Goal: Information Seeking & Learning: Check status

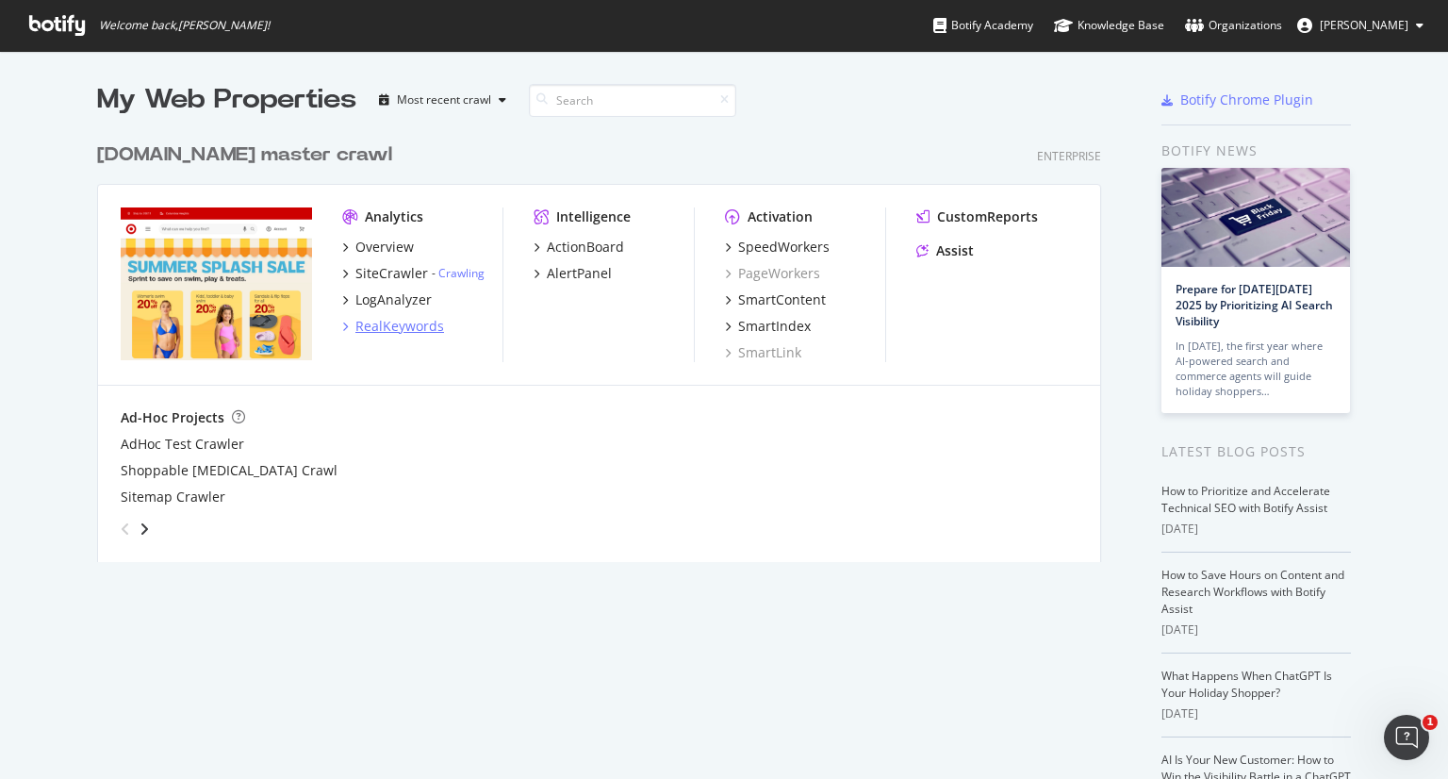
click at [396, 325] on div "RealKeywords" at bounding box center [399, 326] width 89 height 19
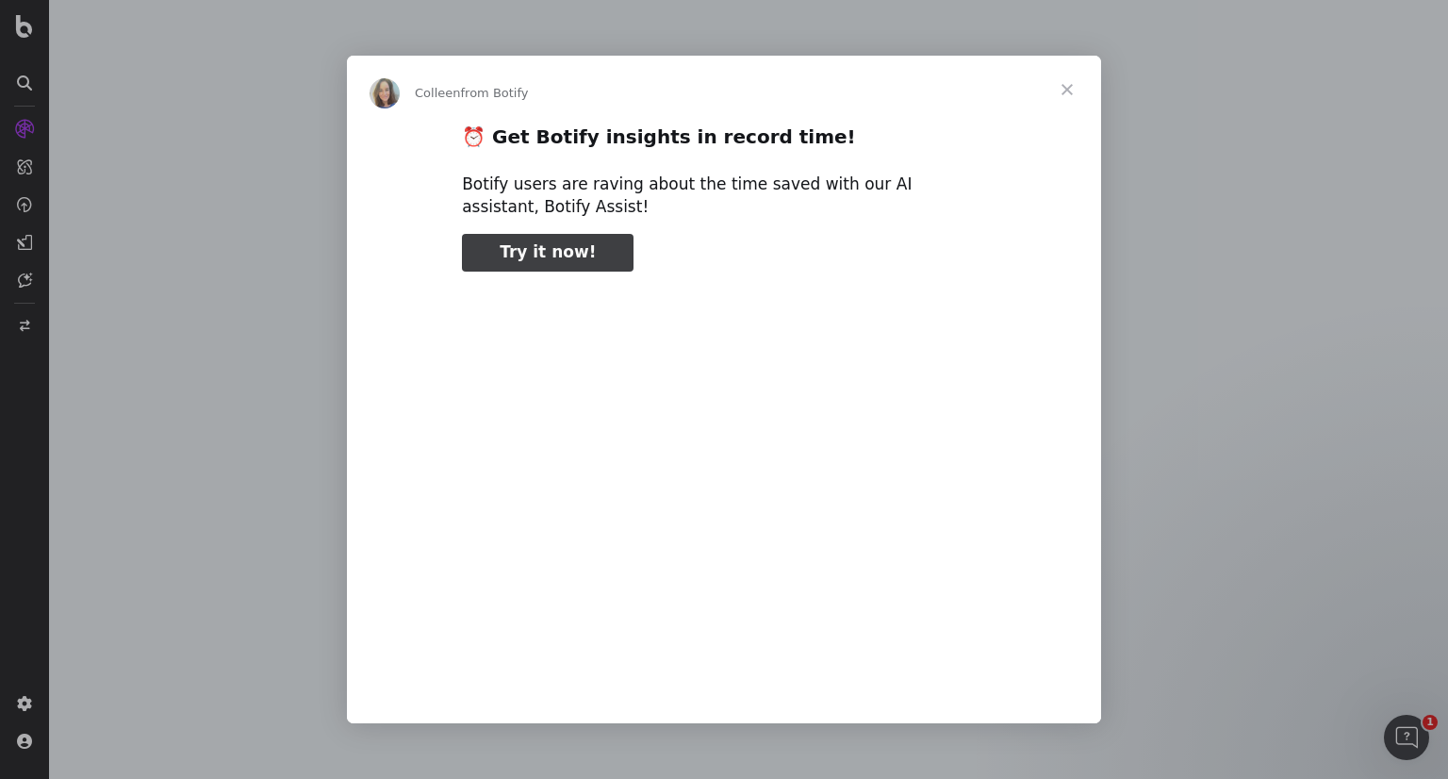
click at [1069, 86] on span "Close" at bounding box center [1067, 90] width 68 height 68
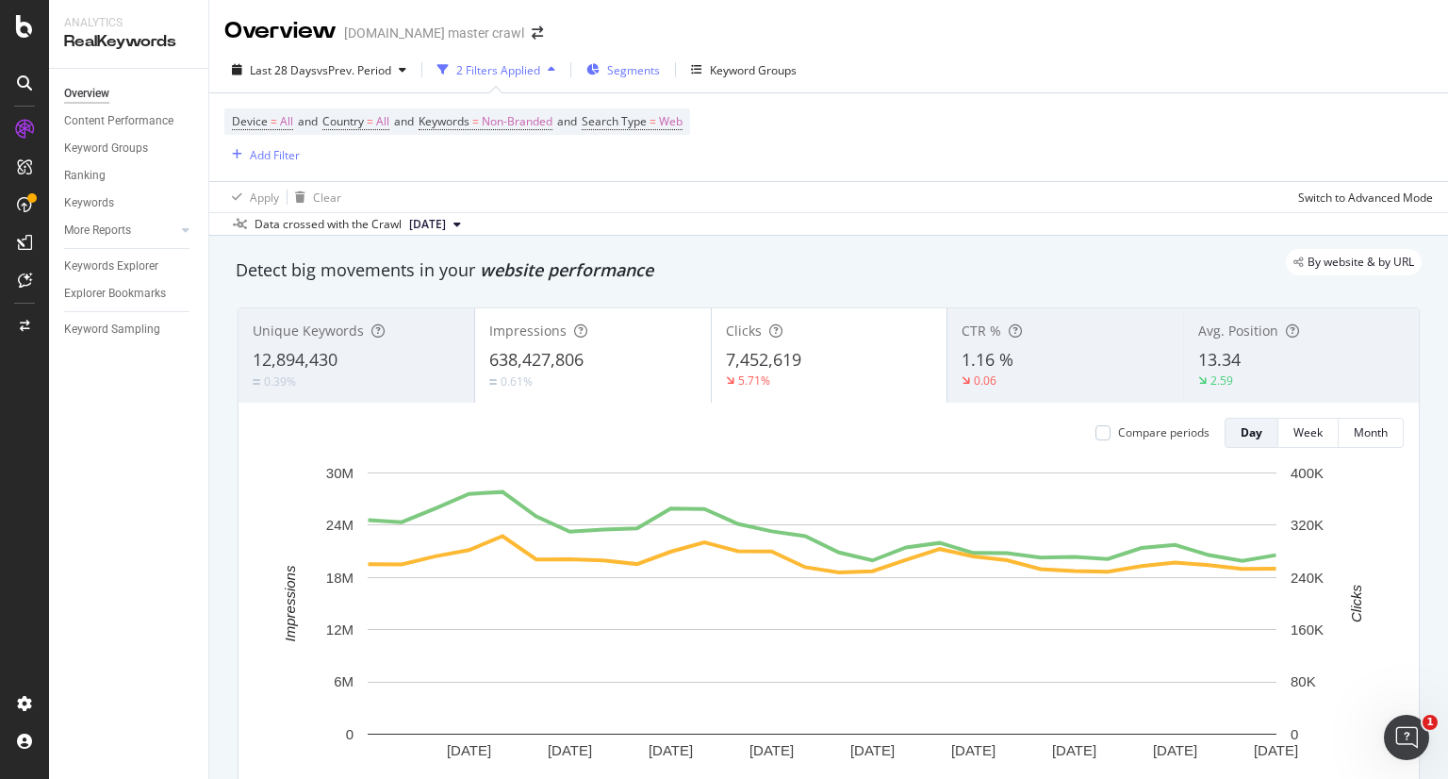
click at [596, 67] on icon "button" at bounding box center [592, 69] width 13 height 11
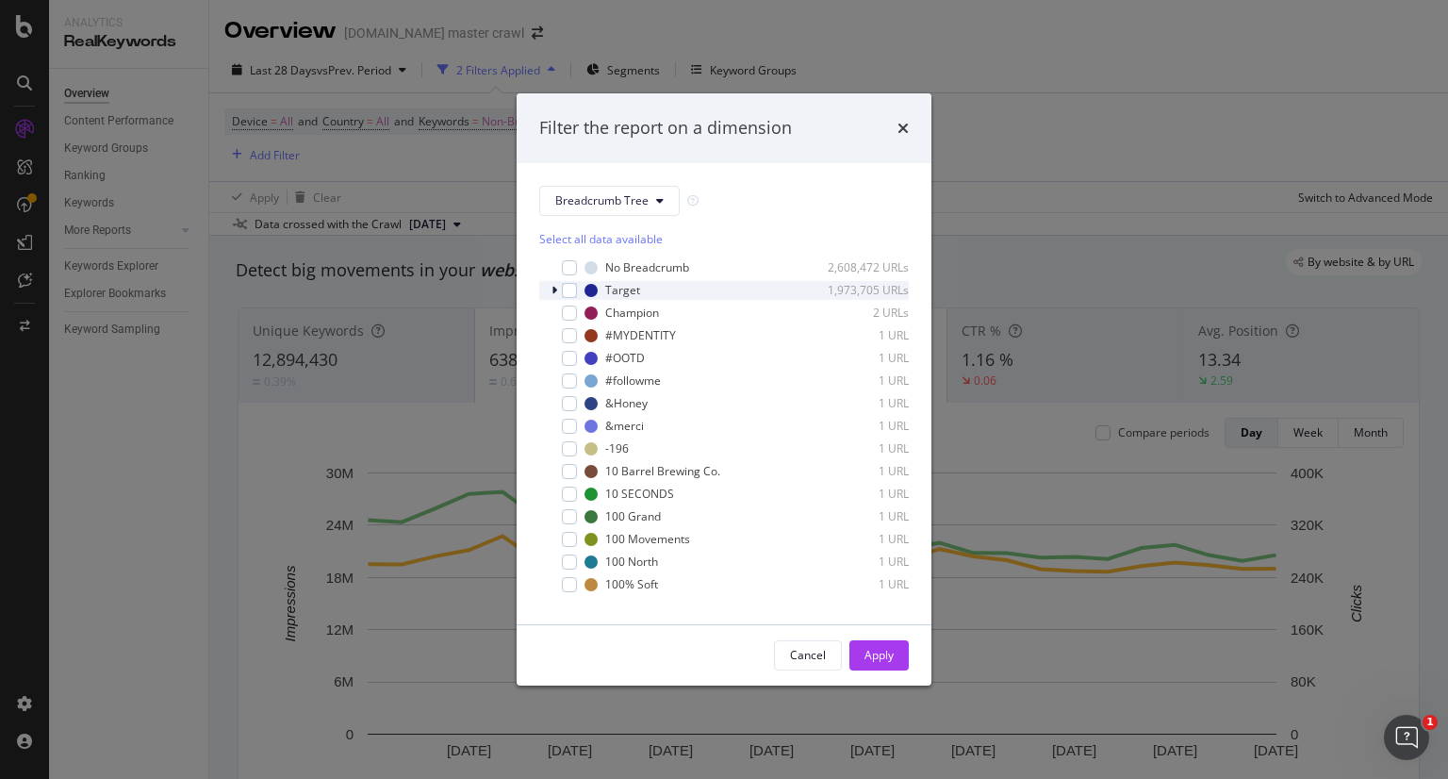
click at [561, 291] on div "modal" at bounding box center [556, 290] width 11 height 19
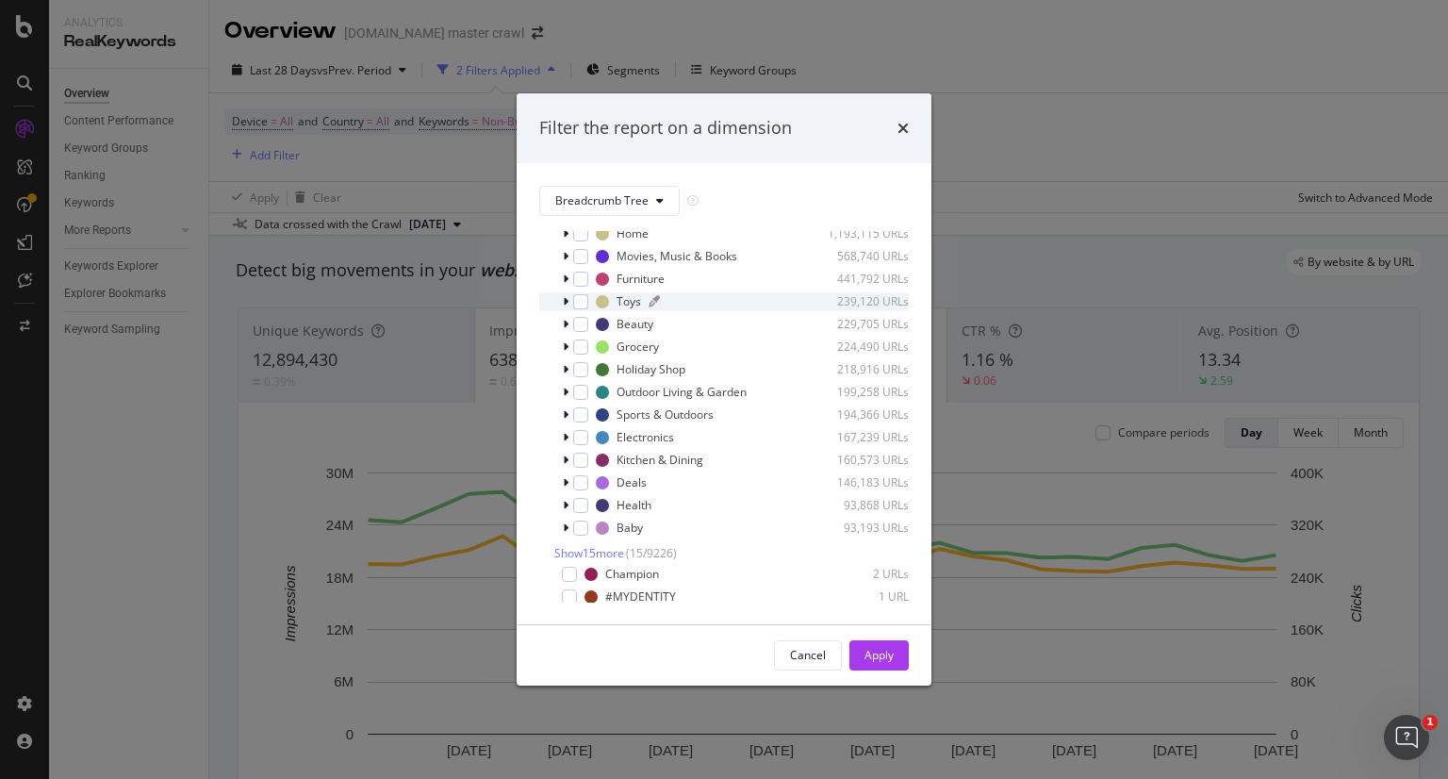
scroll to position [100, 0]
click at [565, 350] on div "modal" at bounding box center [567, 345] width 11 height 19
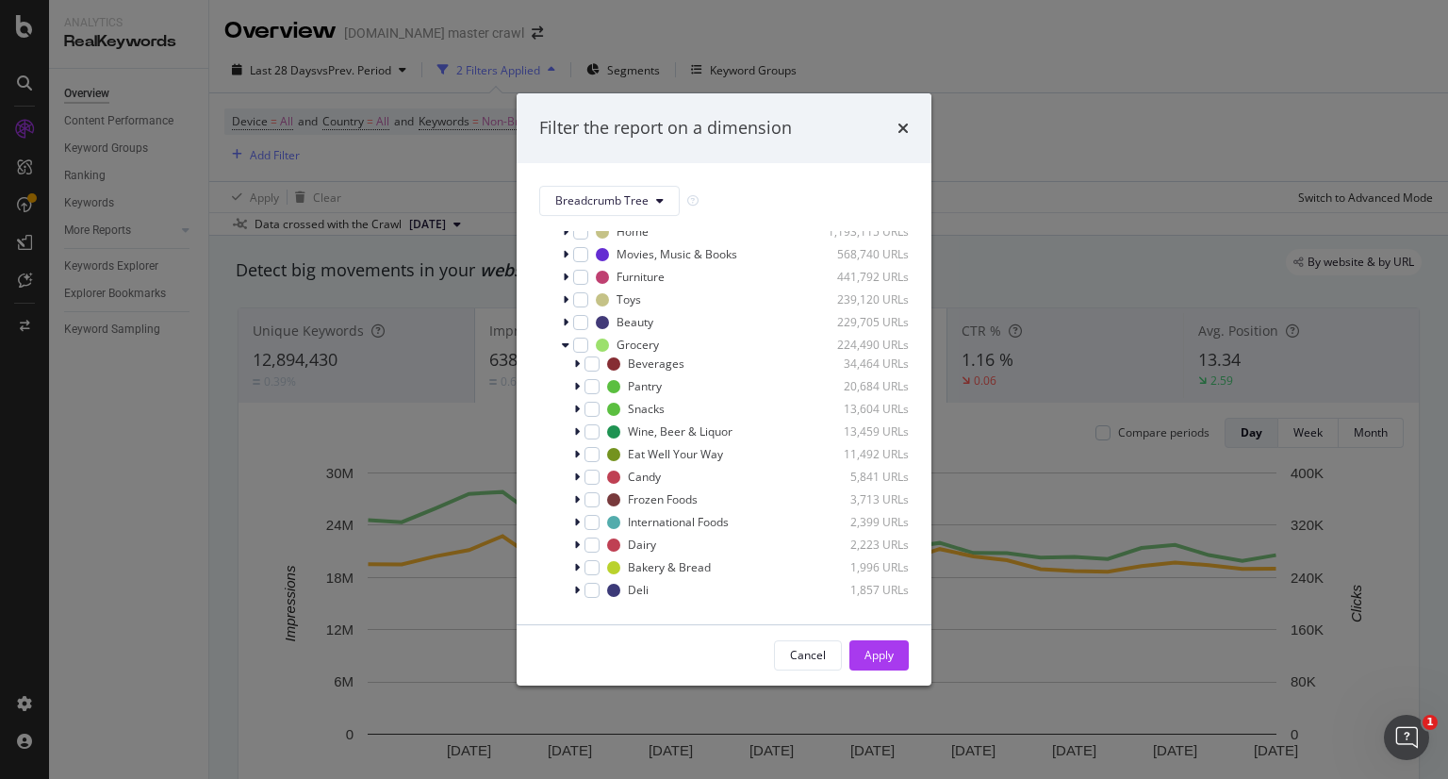
click at [591, 600] on div "Beverages 34,464 URLs Pantry 20,684 URLs Snacks 13,604 URLs Wine, Beer & Liquor…" at bounding box center [724, 523] width 370 height 336
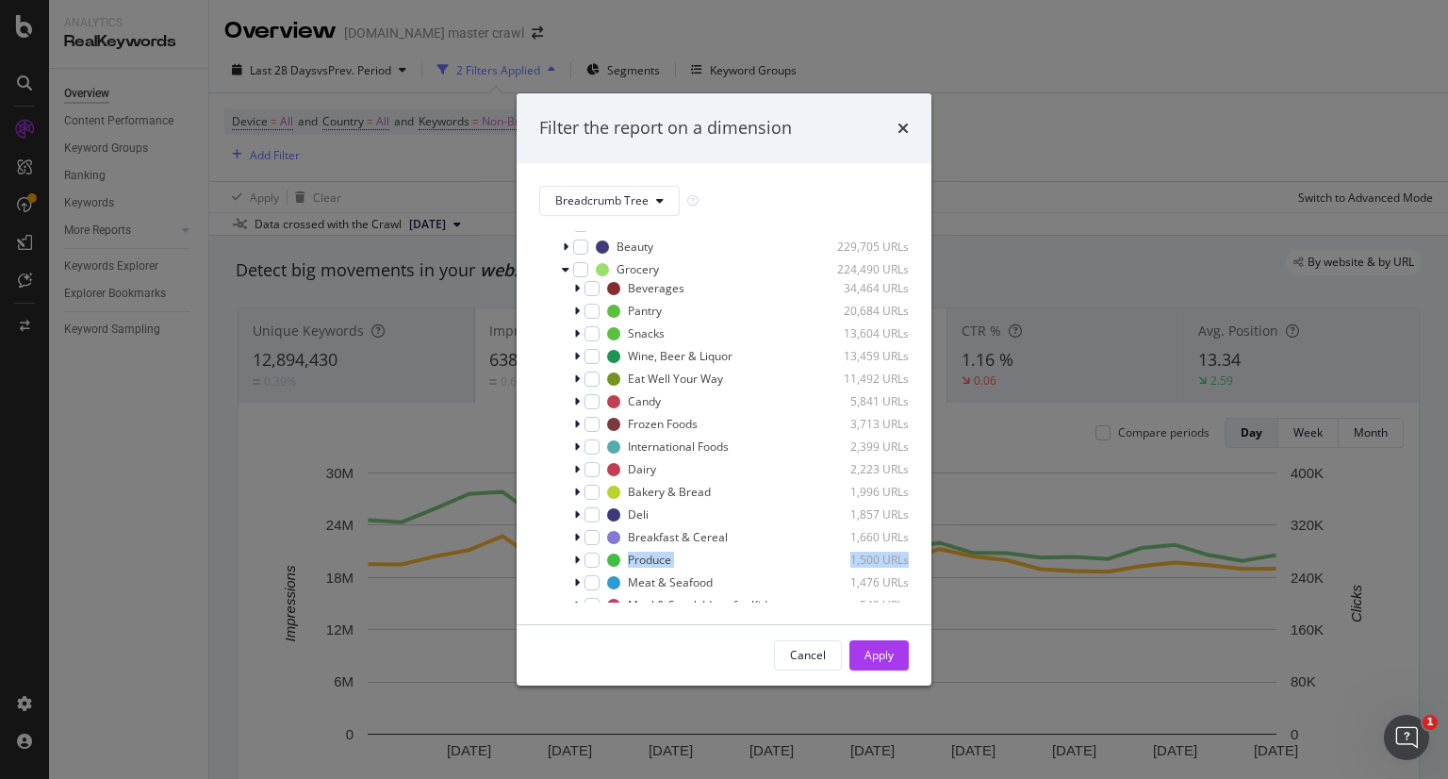
click at [590, 593] on div "Beverages 34,464 URLs Pantry 20,684 URLs Snacks 13,604 URLs Wine, Beer & Liquor…" at bounding box center [724, 458] width 370 height 359
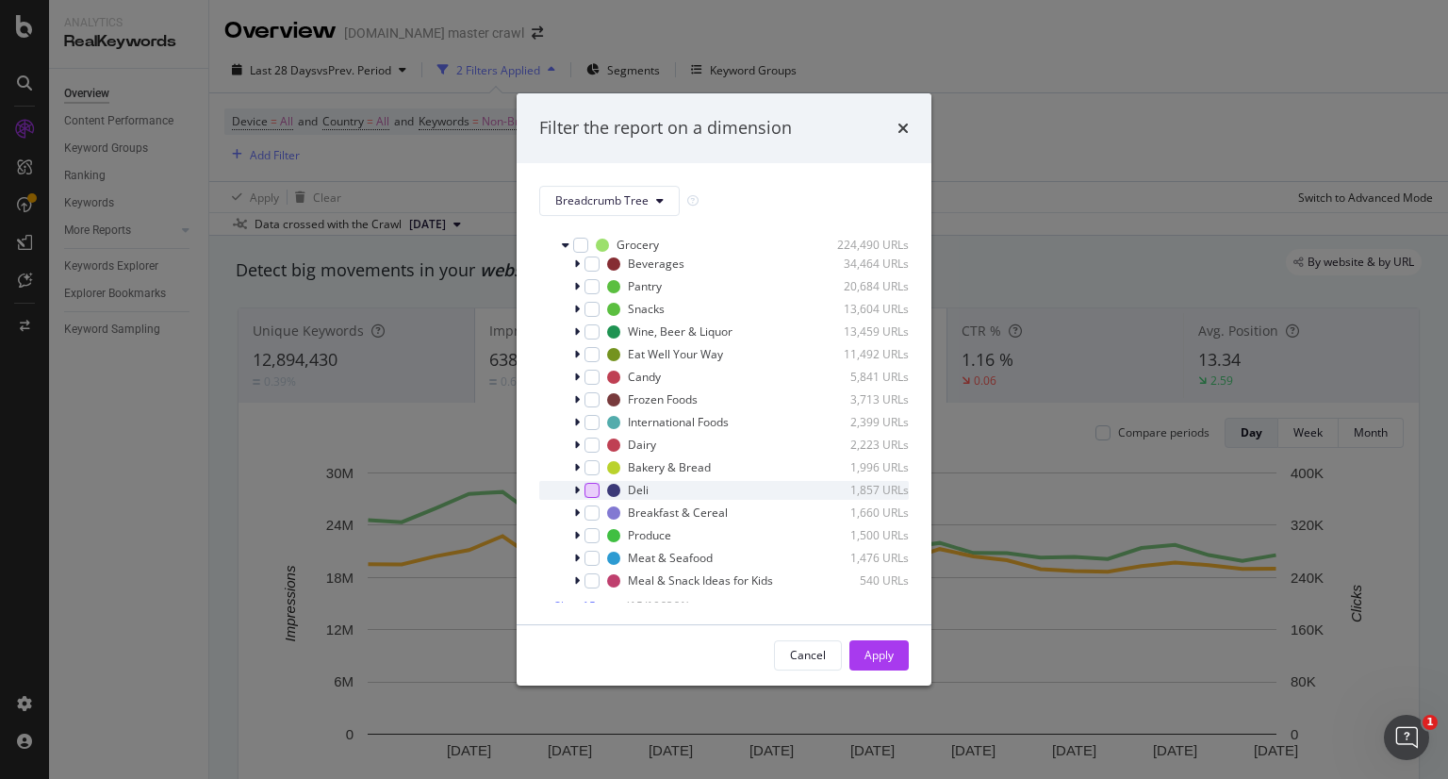
click at [593, 487] on div "modal" at bounding box center [592, 490] width 15 height 15
click at [866, 652] on div "Apply" at bounding box center [879, 655] width 29 height 16
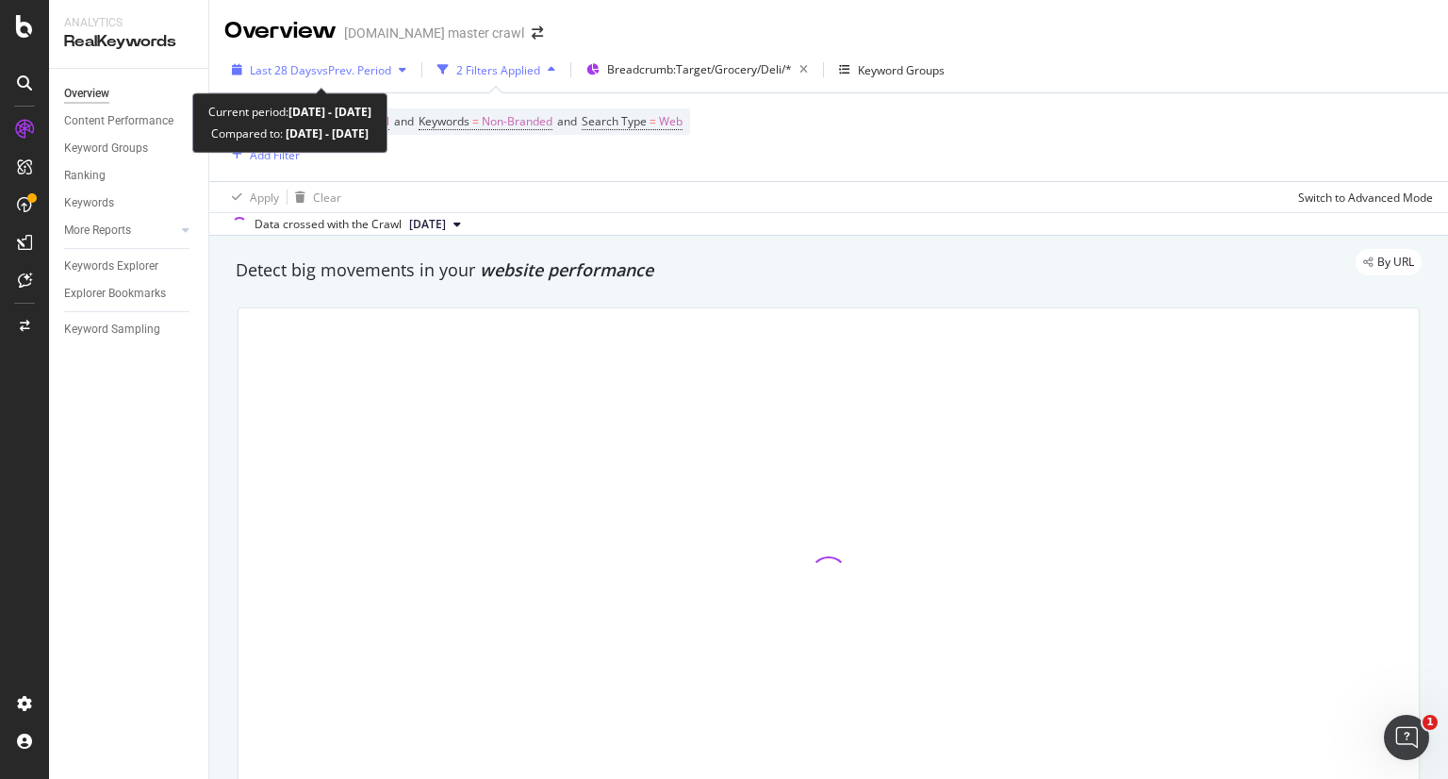
click at [406, 69] on icon "button" at bounding box center [403, 69] width 8 height 11
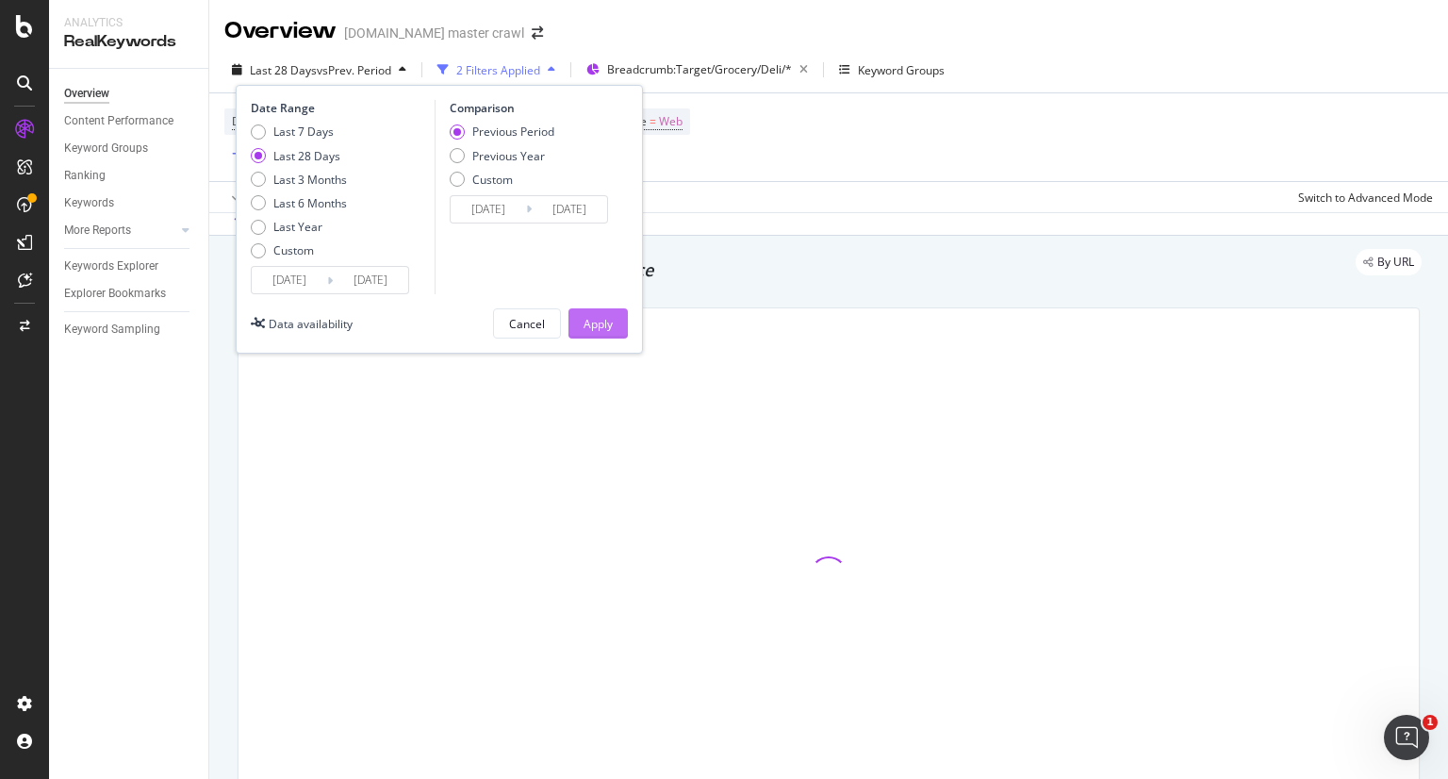
click at [589, 320] on div "Apply" at bounding box center [598, 324] width 29 height 16
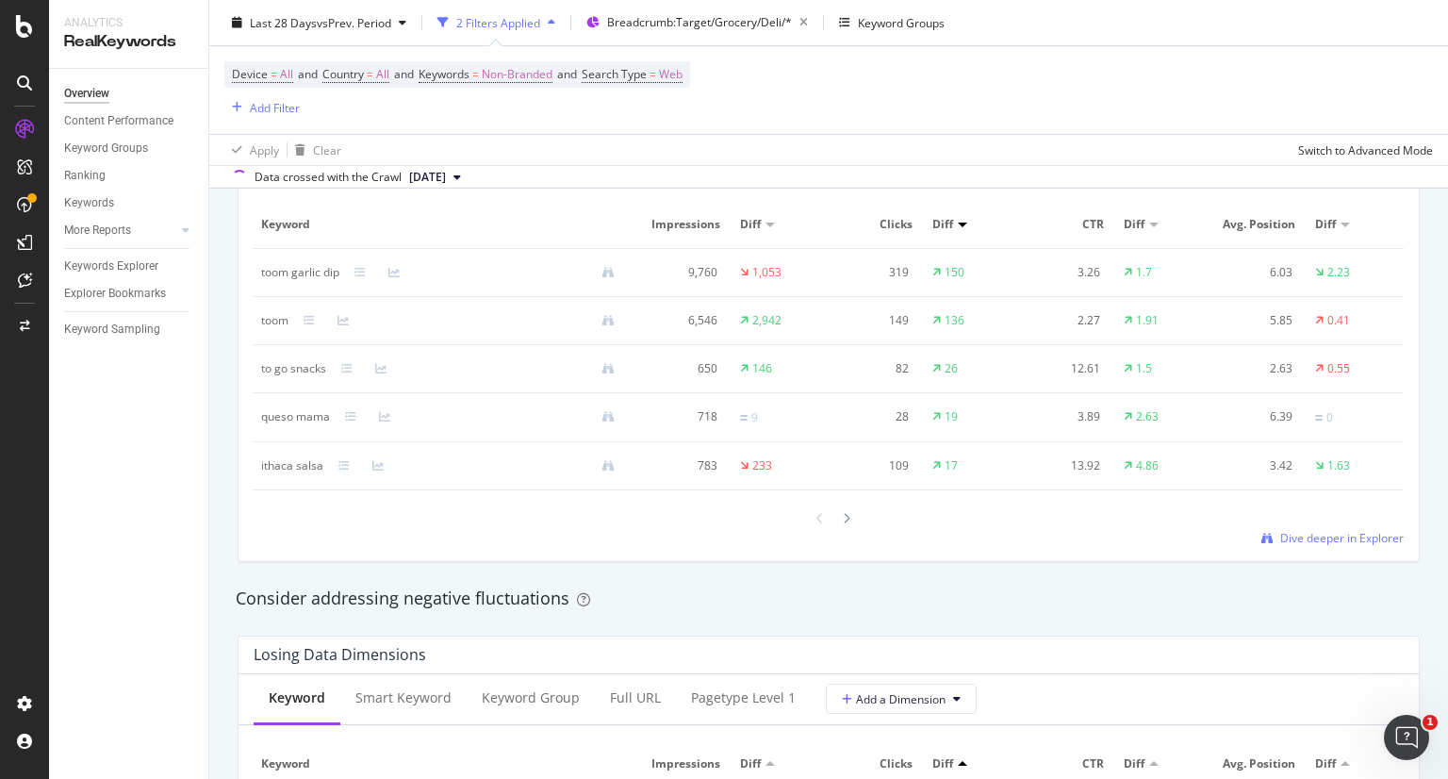
scroll to position [1697, 0]
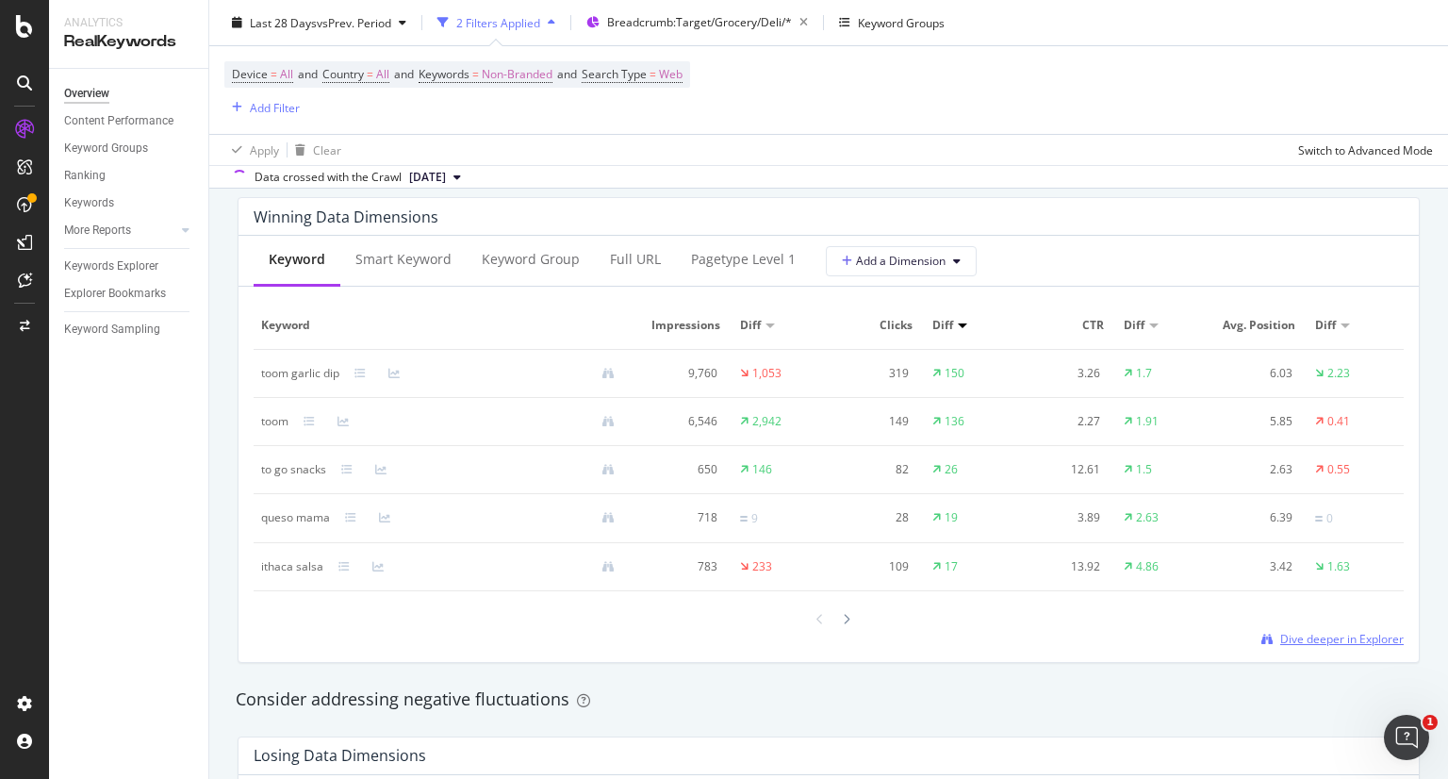
click at [1333, 632] on span "Dive deeper in Explorer" at bounding box center [1342, 639] width 124 height 16
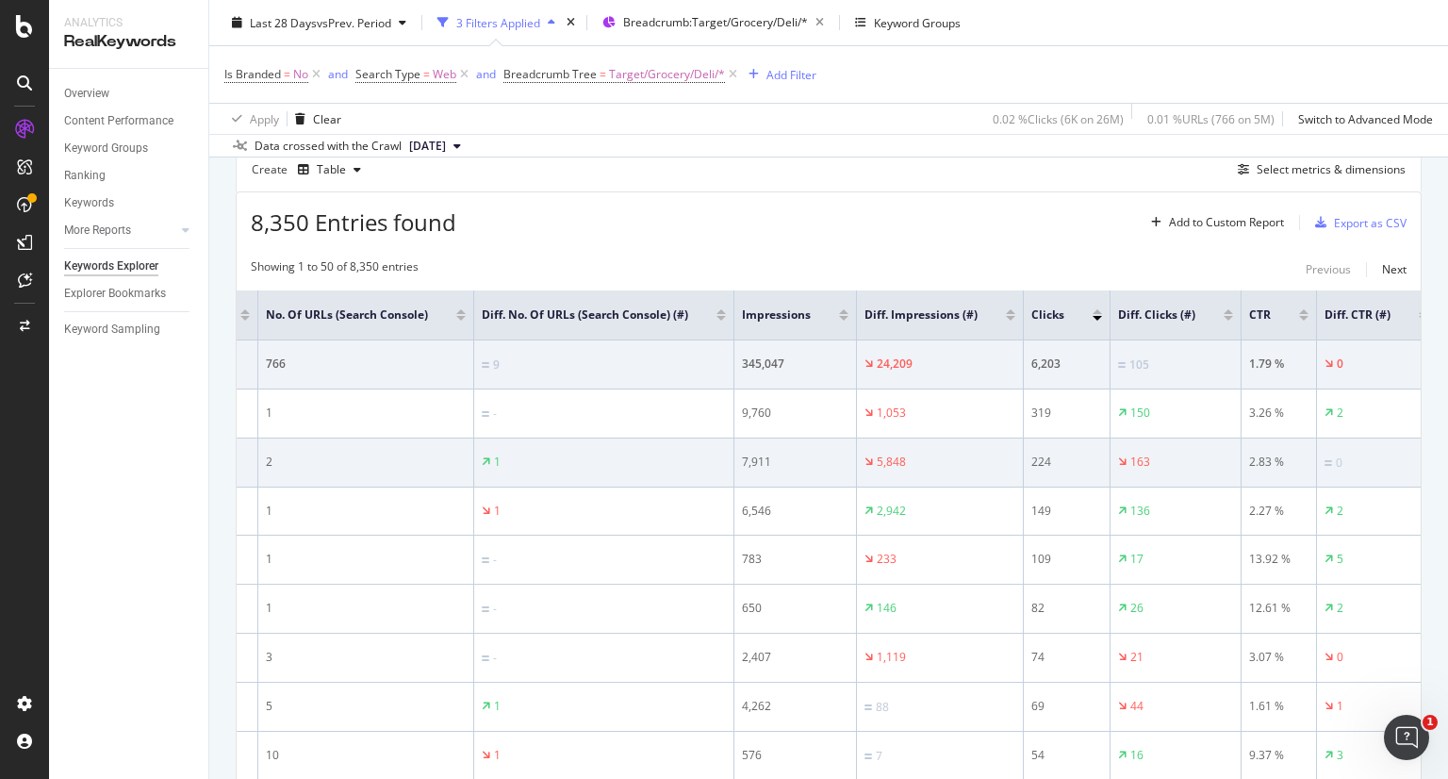
scroll to position [0, 211]
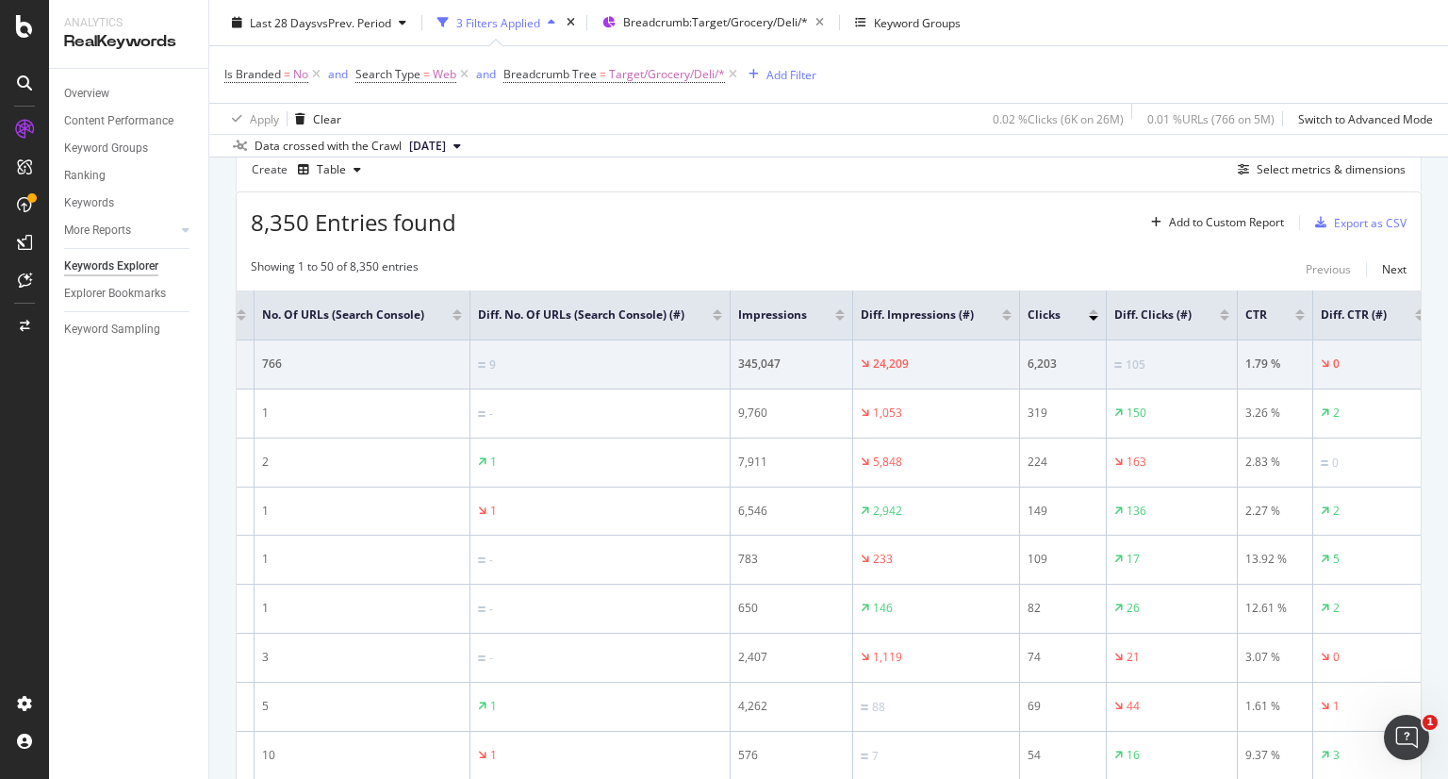
click at [1295, 310] on div at bounding box center [1299, 311] width 9 height 5
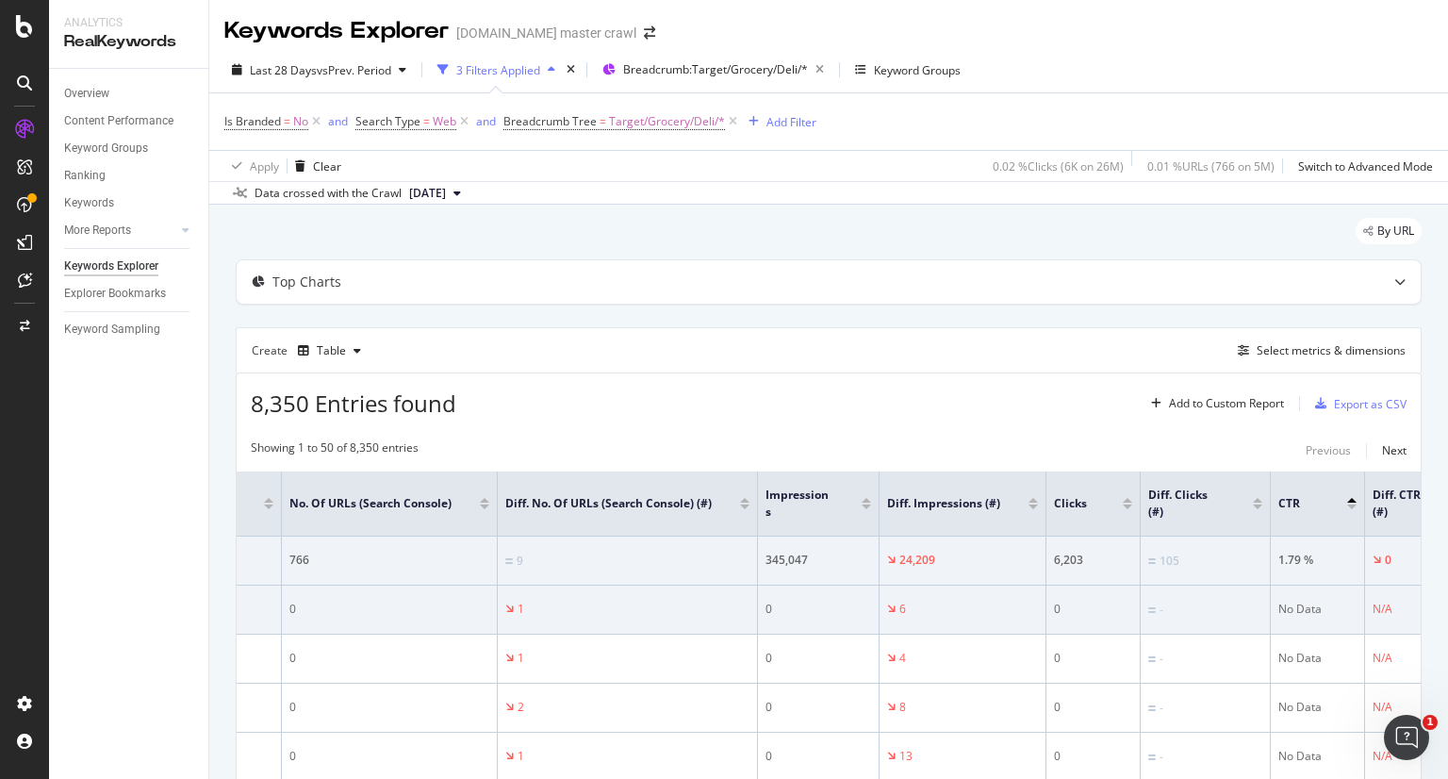
scroll to position [0, 327]
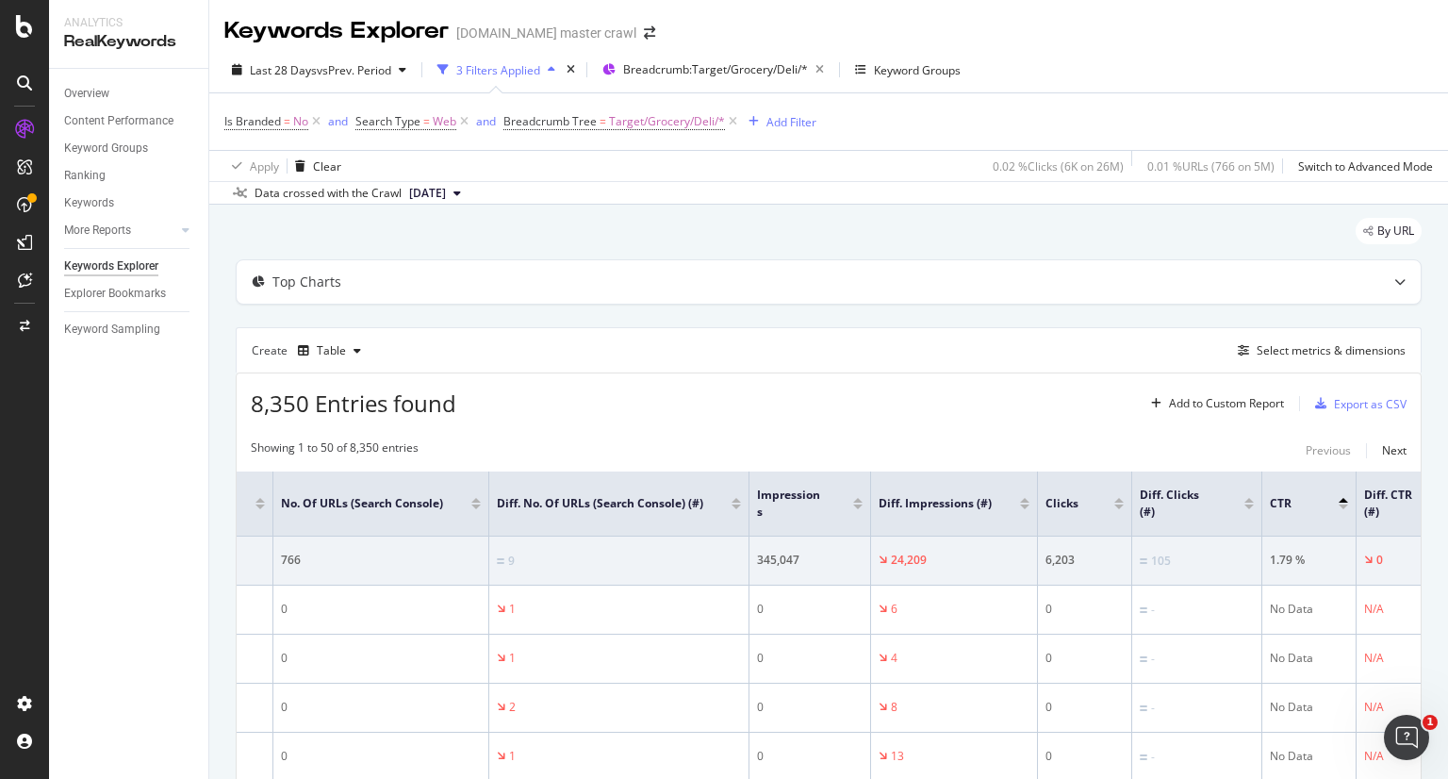
click at [1343, 506] on div at bounding box center [1343, 506] width 9 height 5
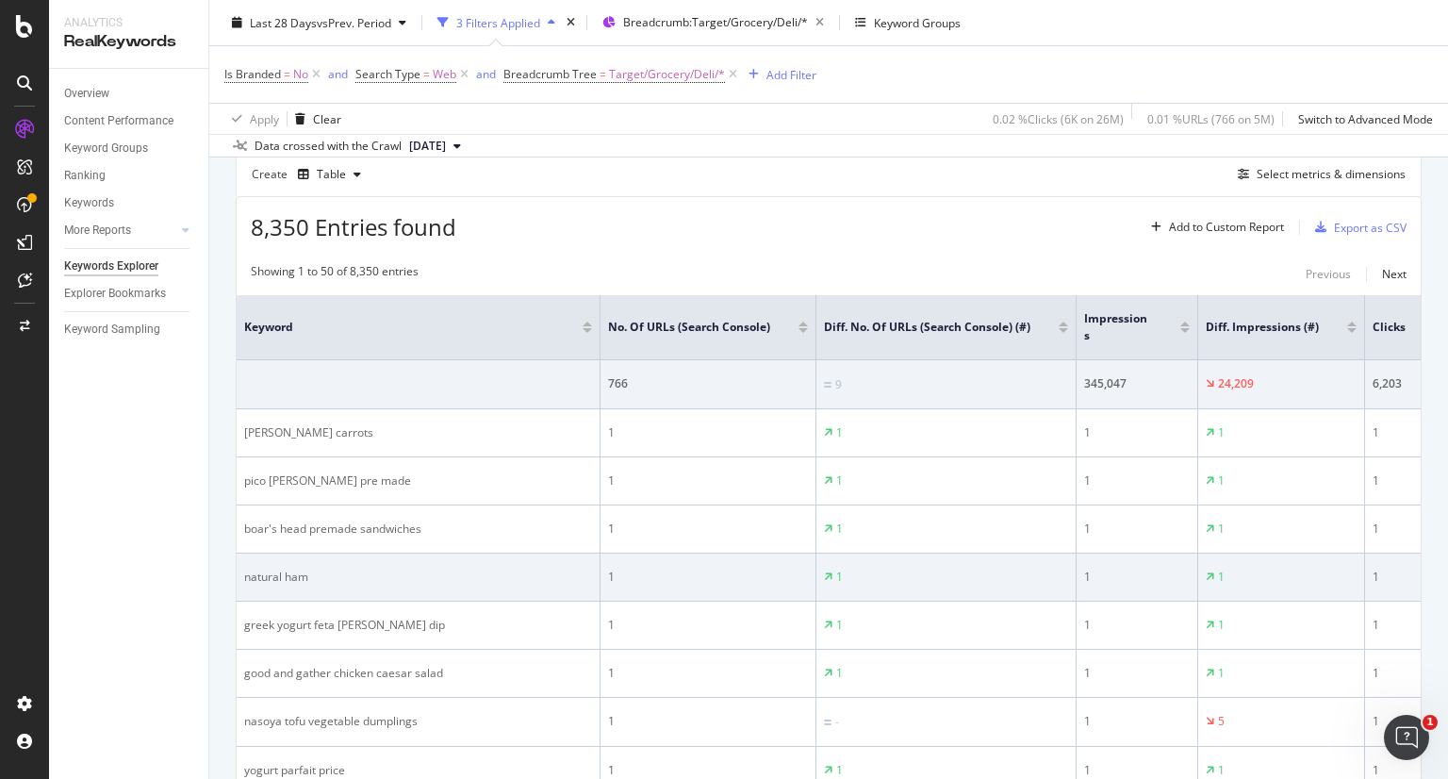
scroll to position [158, 0]
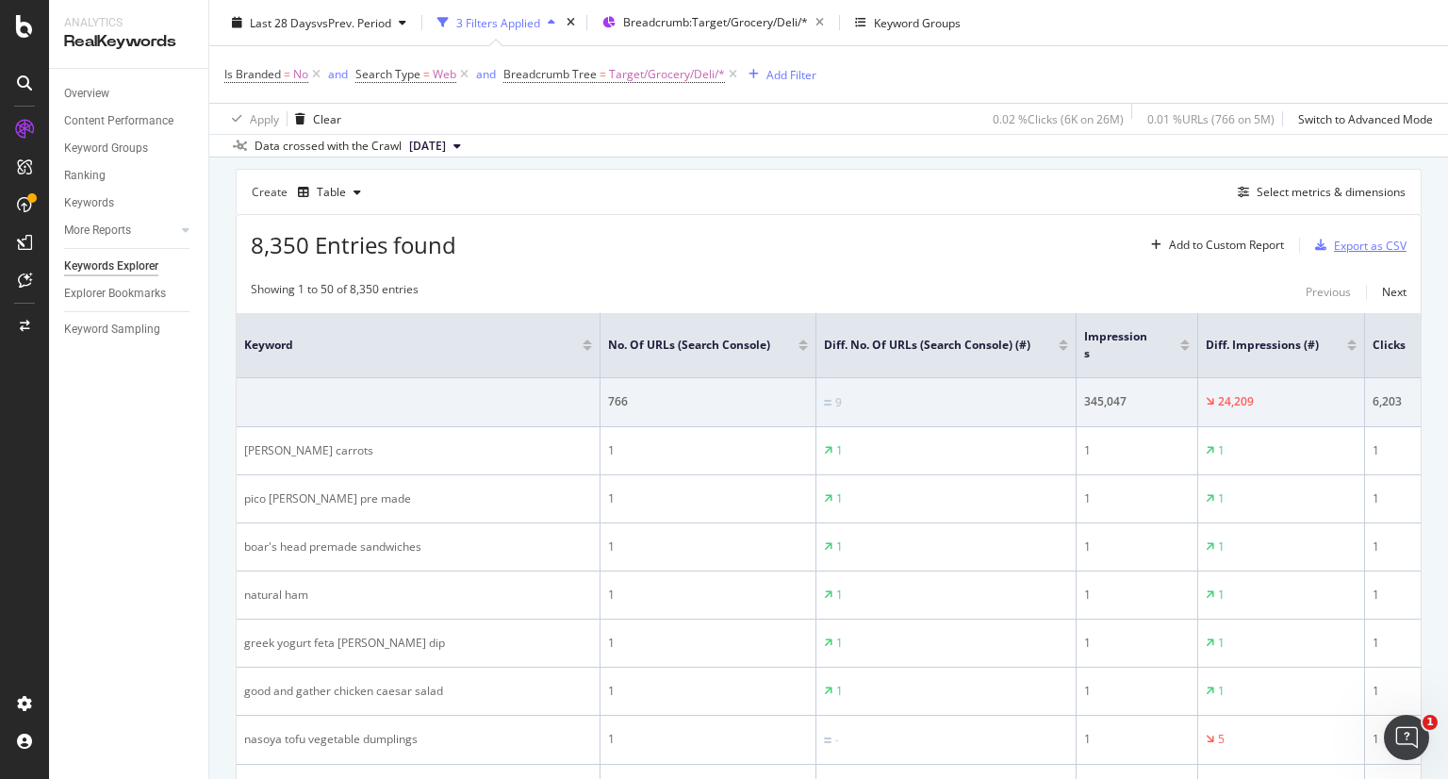
click at [1334, 242] on div "Export as CSV" at bounding box center [1370, 246] width 73 height 16
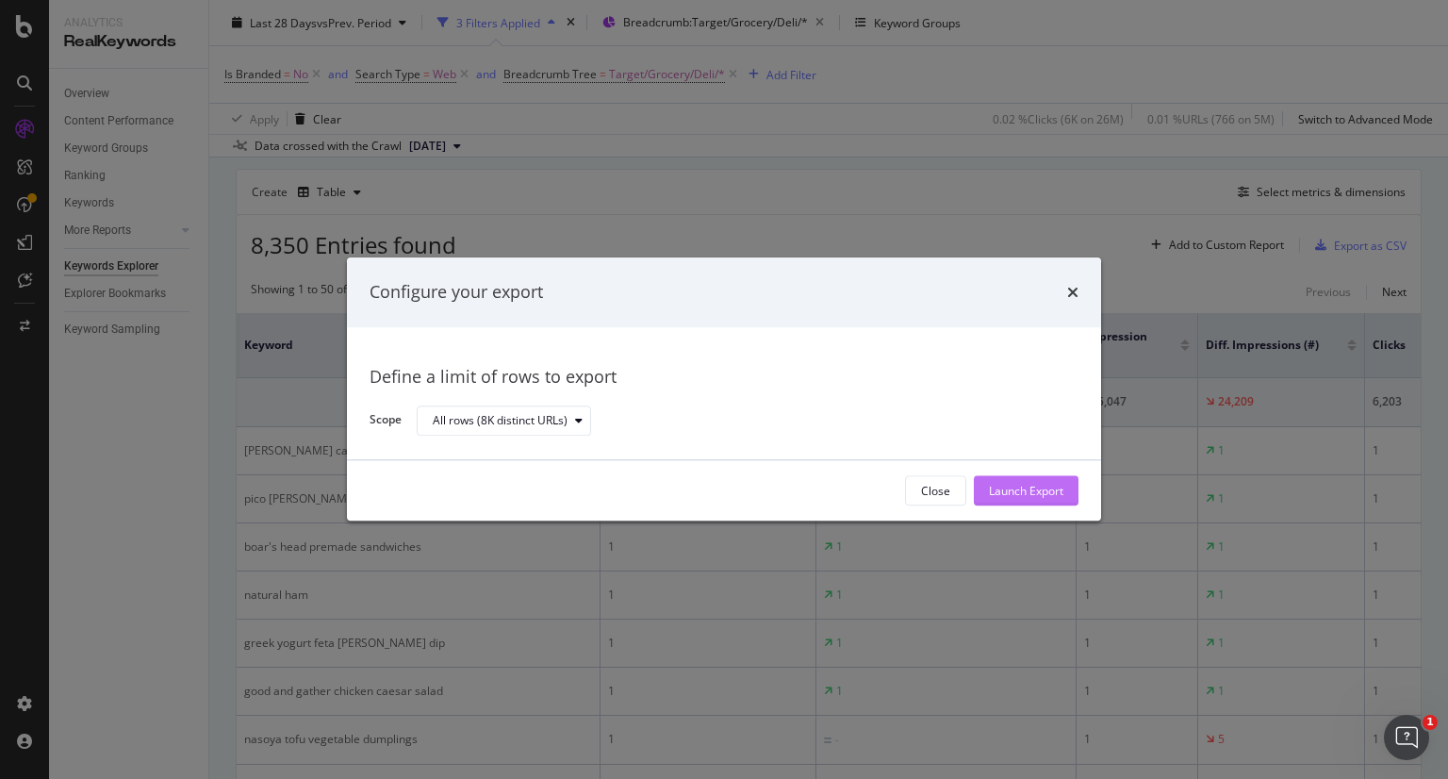
click at [996, 484] on div "Launch Export" at bounding box center [1026, 491] width 74 height 16
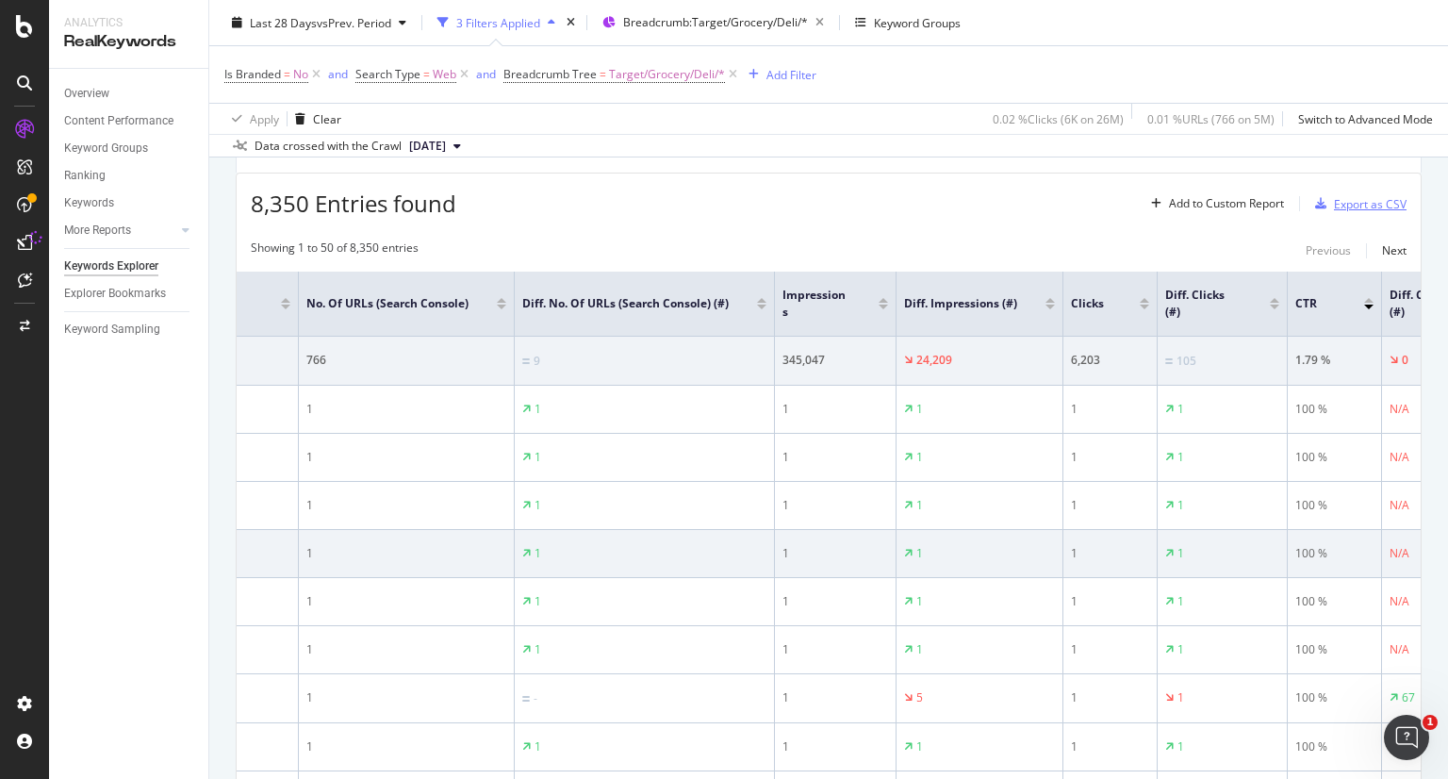
scroll to position [0, 305]
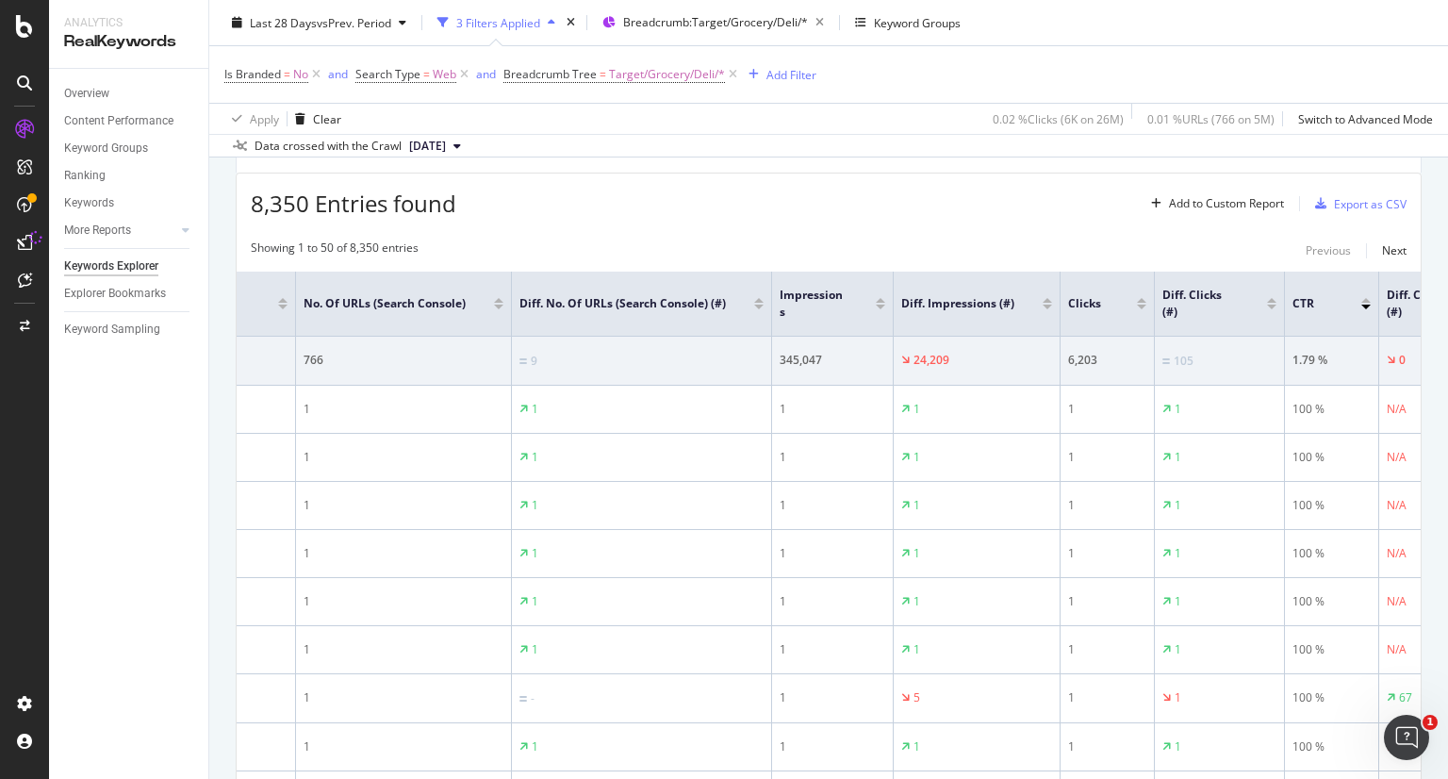
click at [880, 298] on div at bounding box center [880, 300] width 9 height 5
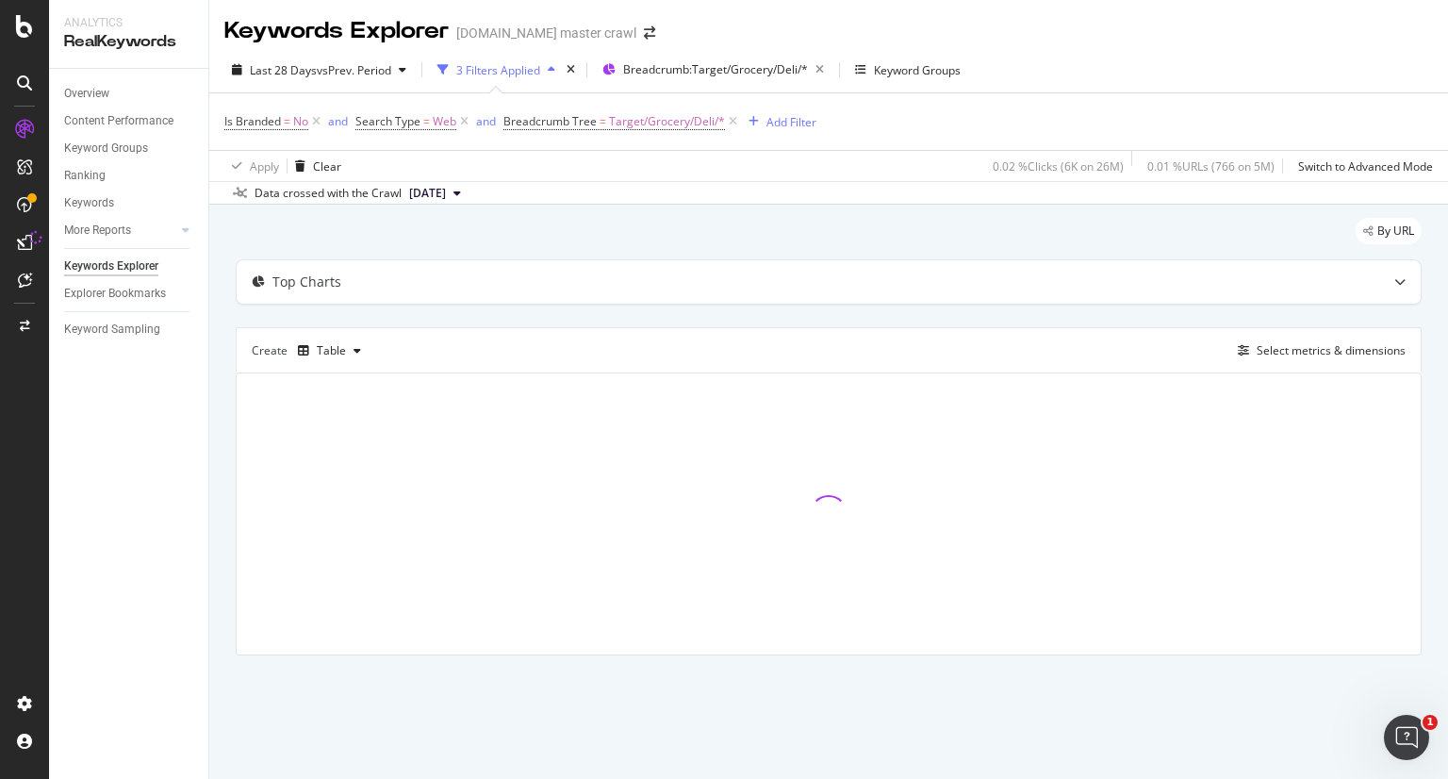
click at [546, 65] on div "button" at bounding box center [551, 69] width 23 height 11
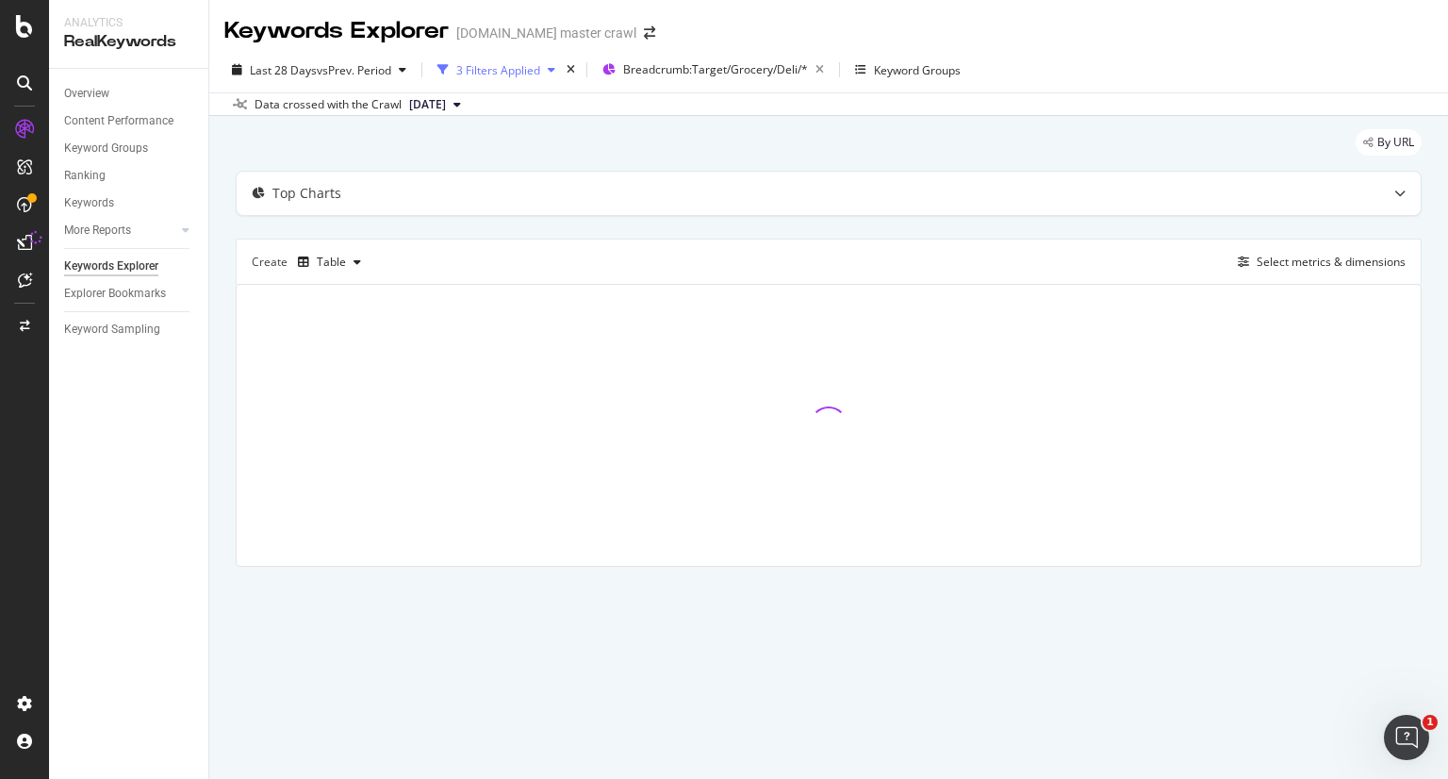
click at [546, 65] on div "button" at bounding box center [551, 69] width 23 height 11
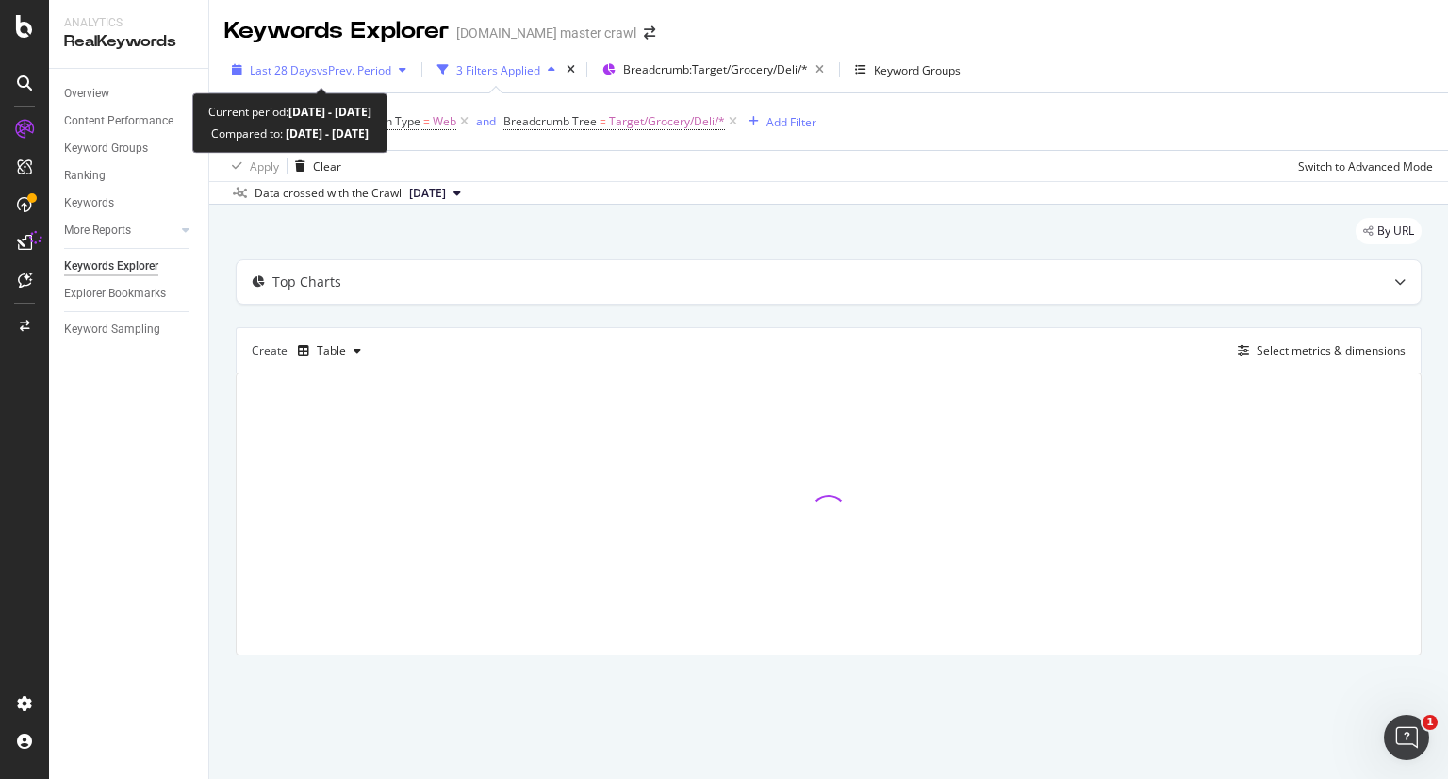
click at [376, 65] on span "vs Prev. Period" at bounding box center [354, 70] width 74 height 16
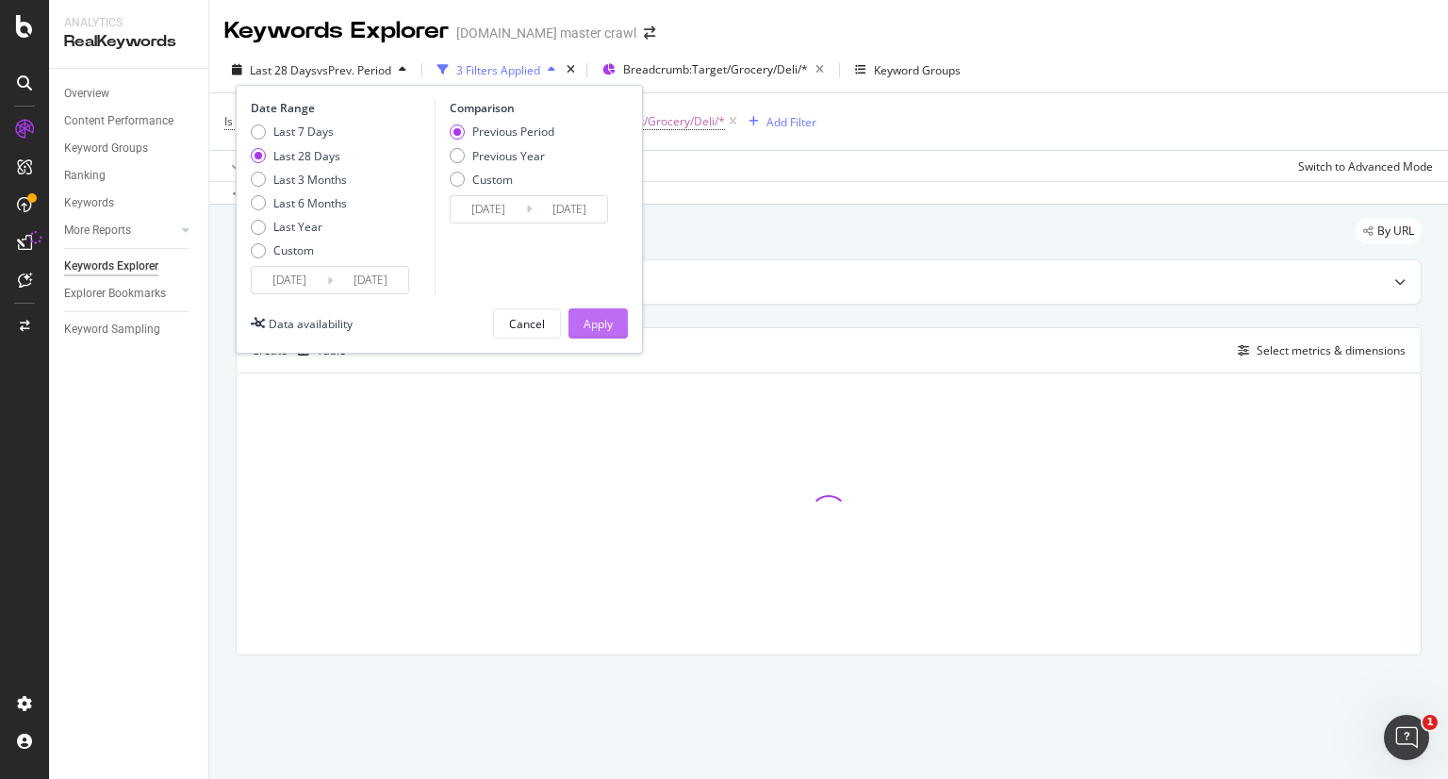
click at [606, 322] on div "Apply" at bounding box center [598, 324] width 29 height 16
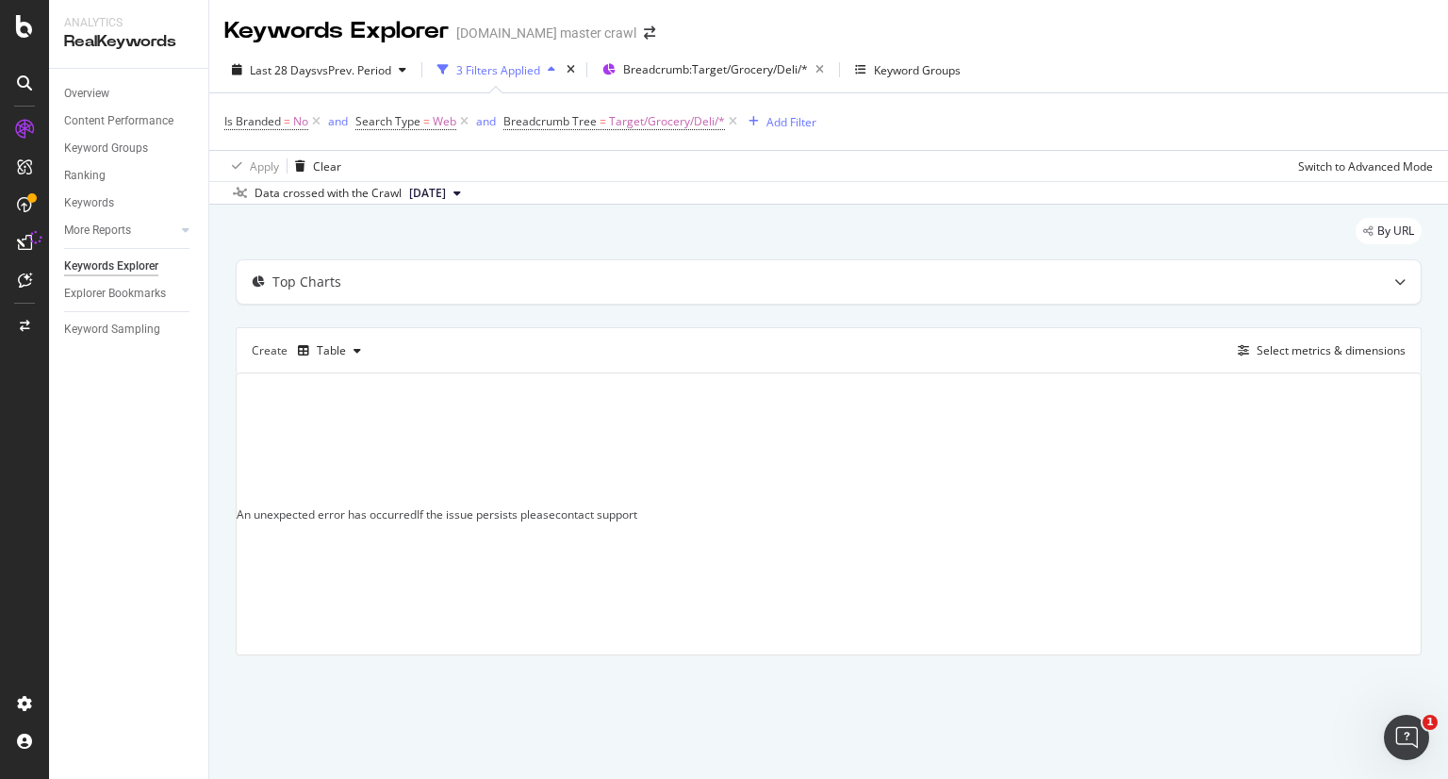
click at [69, 23] on div "Analytics" at bounding box center [128, 23] width 129 height 16
click at [19, 85] on icon at bounding box center [24, 82] width 15 height 15
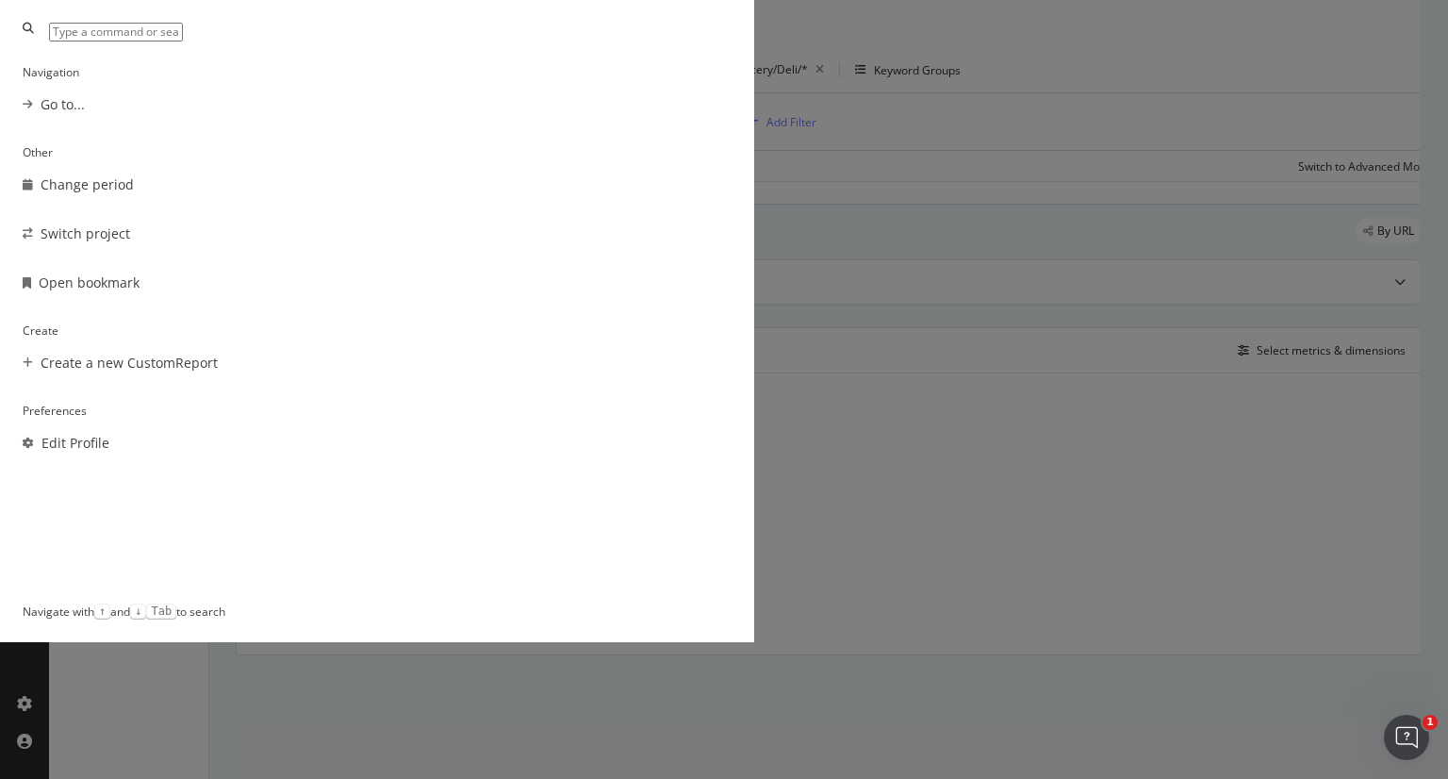
click at [294, 426] on div "Navigation Go to... Other Change period Switch project Open bookmark Create Cre…" at bounding box center [724, 389] width 1448 height 779
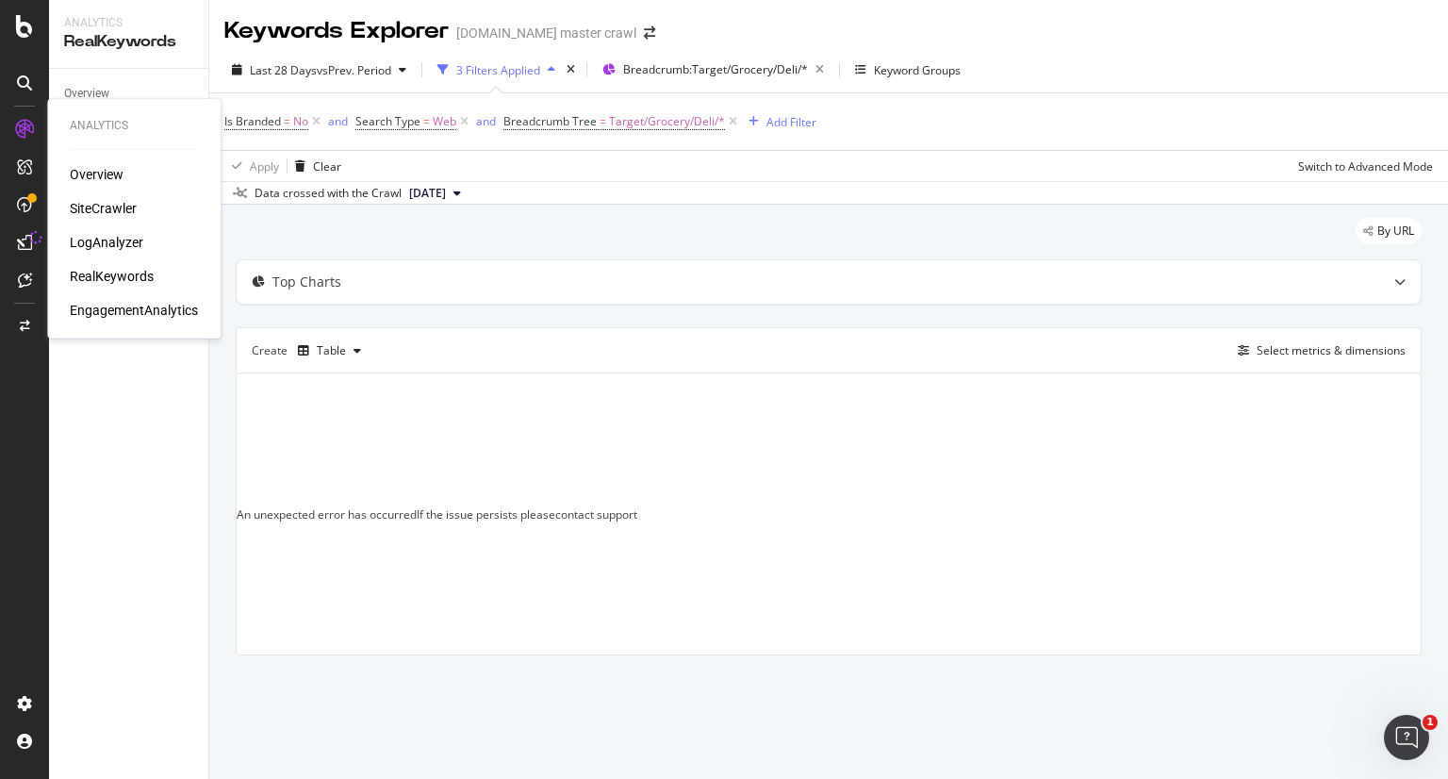
click at [107, 210] on div "SiteCrawler" at bounding box center [103, 208] width 67 height 19
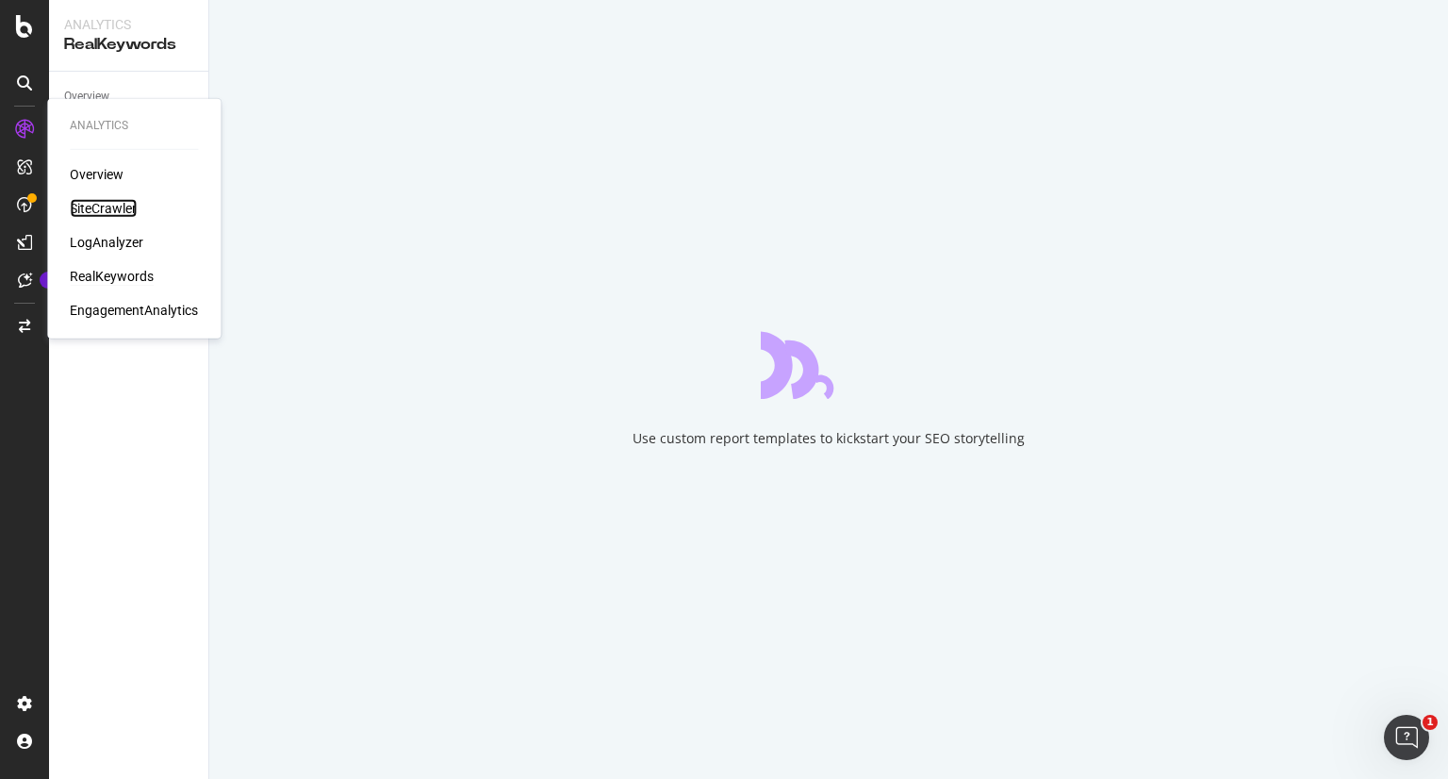
click at [96, 212] on div "SiteCrawler" at bounding box center [103, 208] width 67 height 19
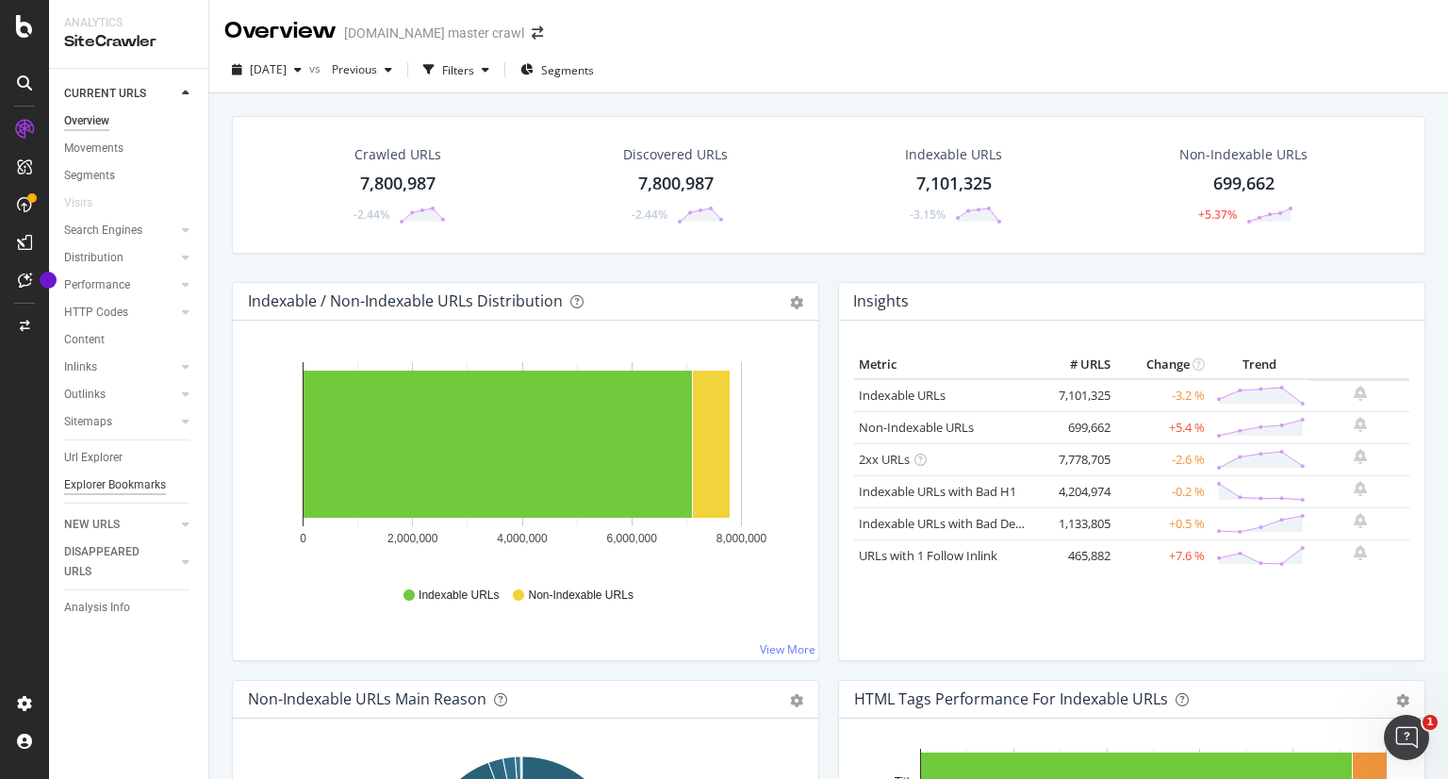
click at [121, 484] on div "Explorer Bookmarks" at bounding box center [115, 485] width 102 height 20
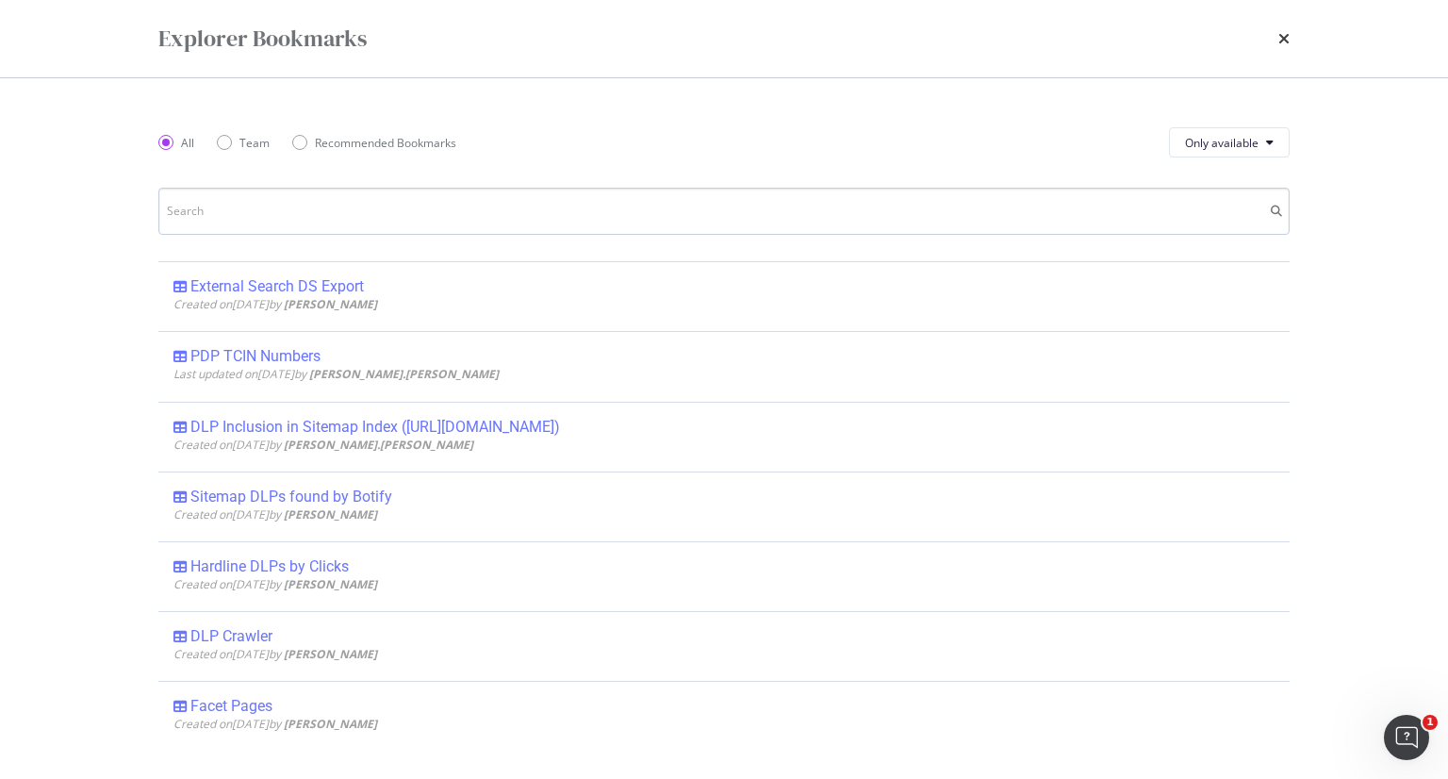
click at [353, 215] on input "modal" at bounding box center [723, 211] width 1131 height 47
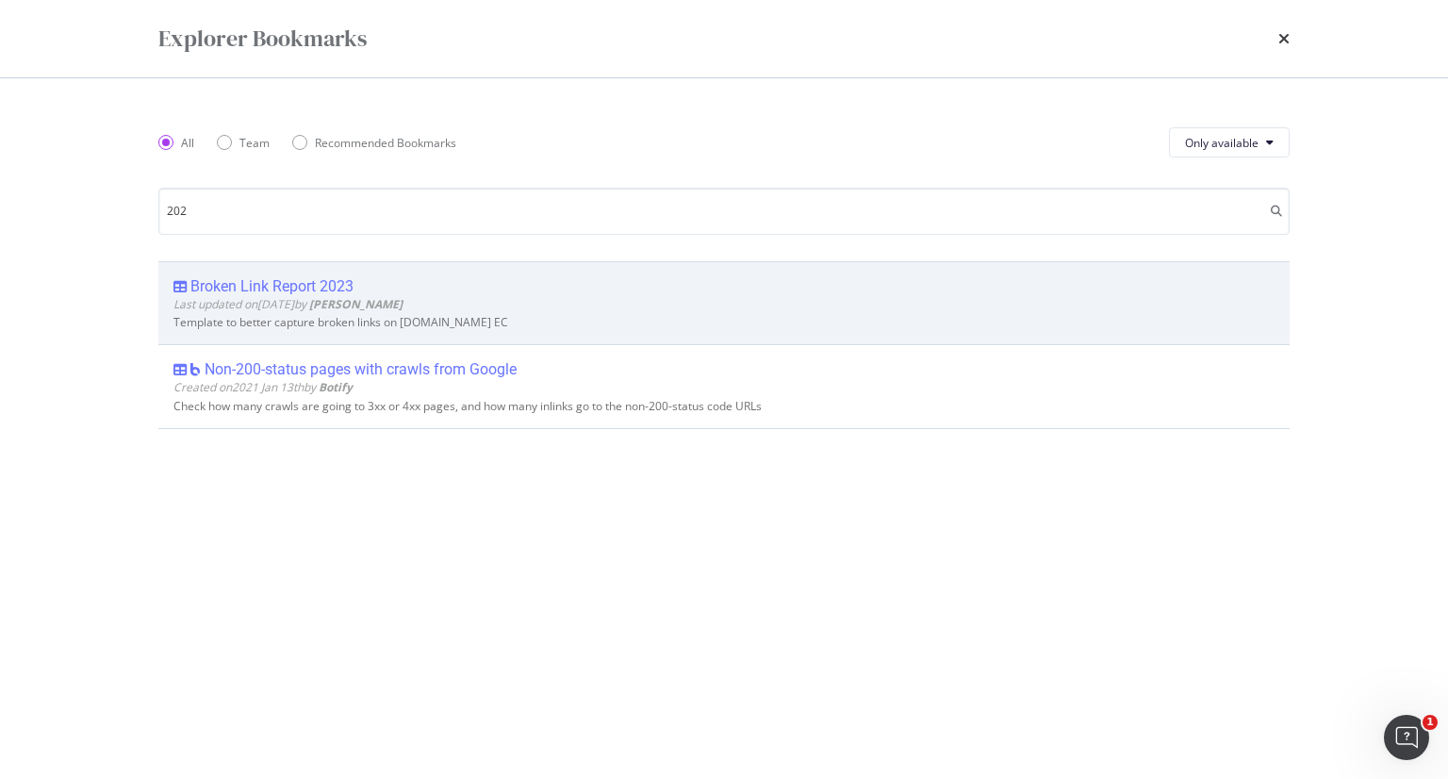
type input "202"
click at [322, 277] on div "Broken Link Report 2023" at bounding box center [271, 286] width 163 height 19
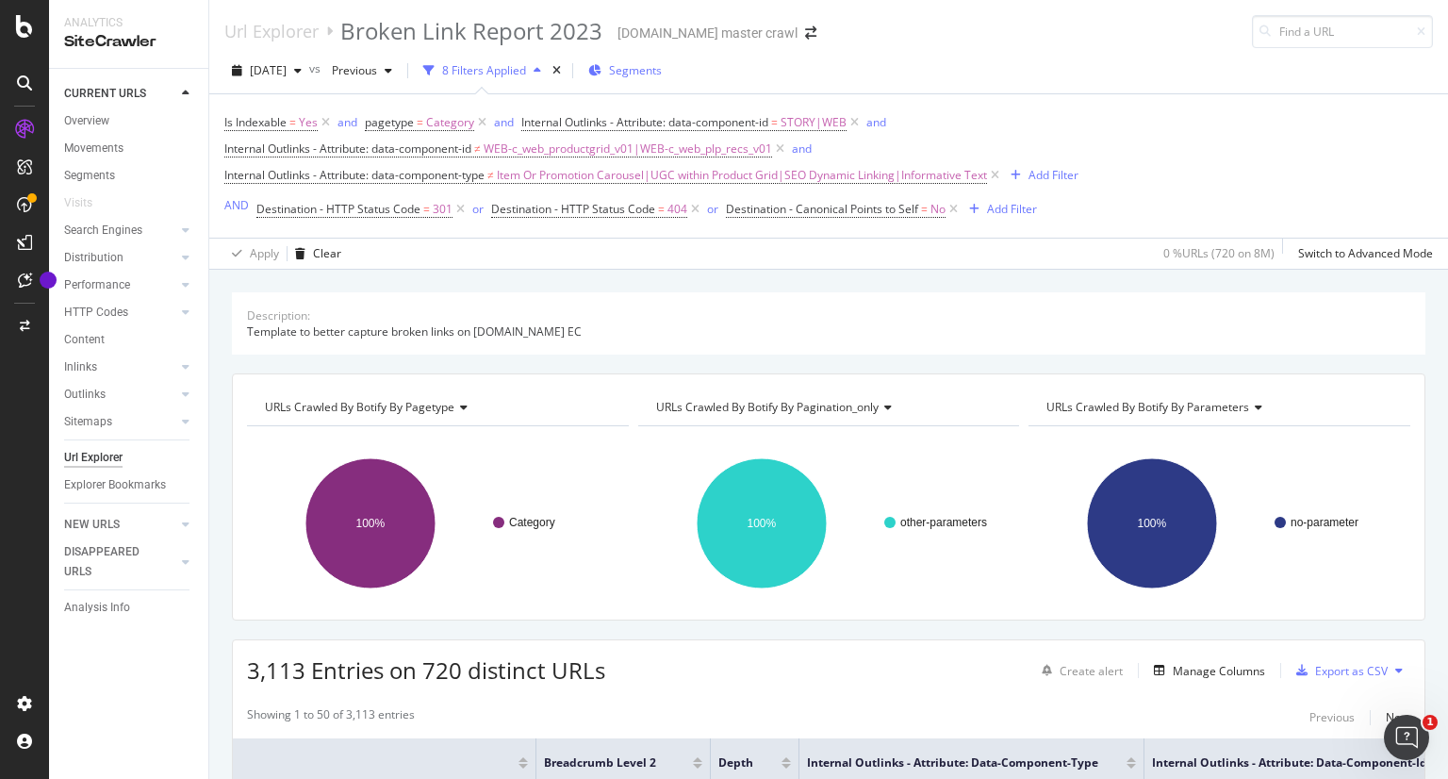
click at [652, 64] on span "Segments" at bounding box center [635, 70] width 53 height 16
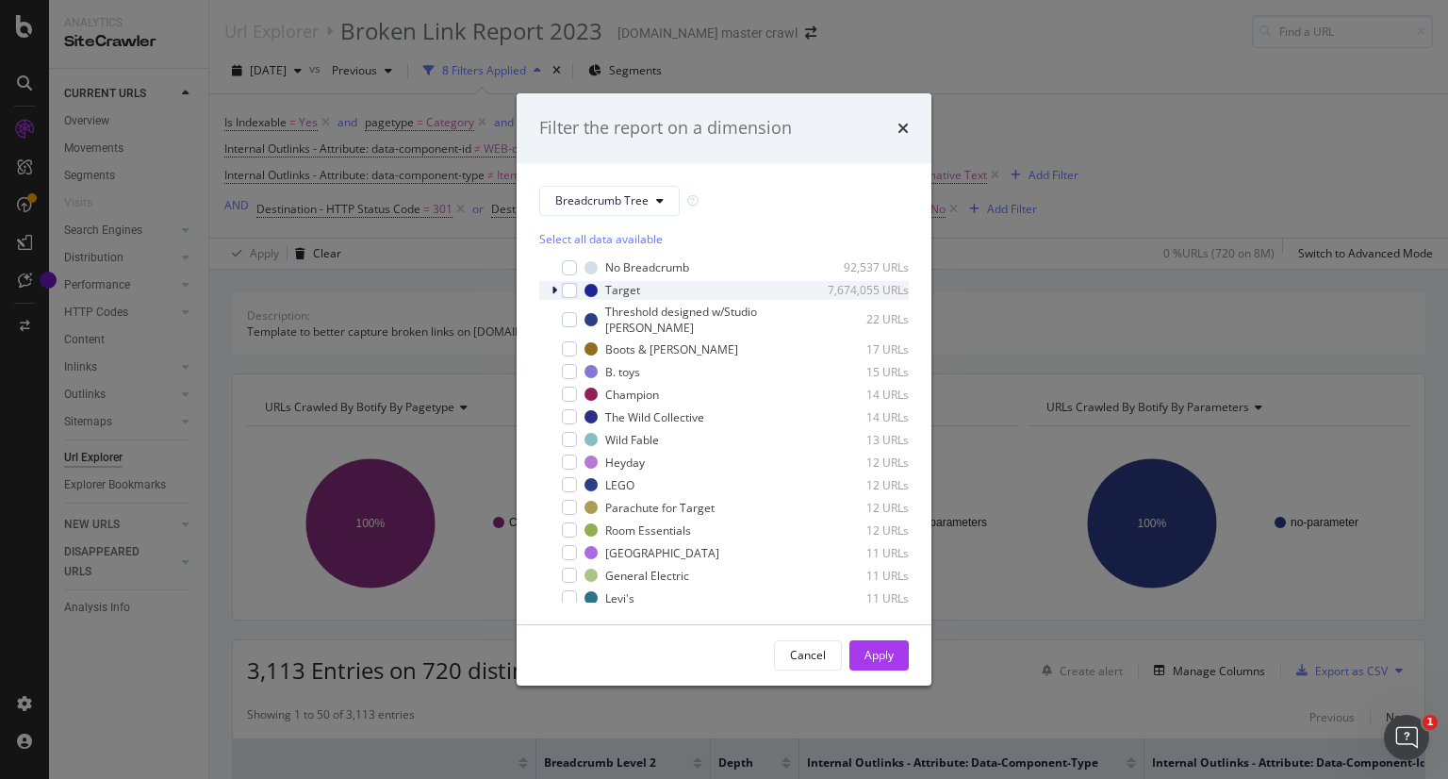
click at [554, 286] on icon "modal" at bounding box center [555, 290] width 6 height 11
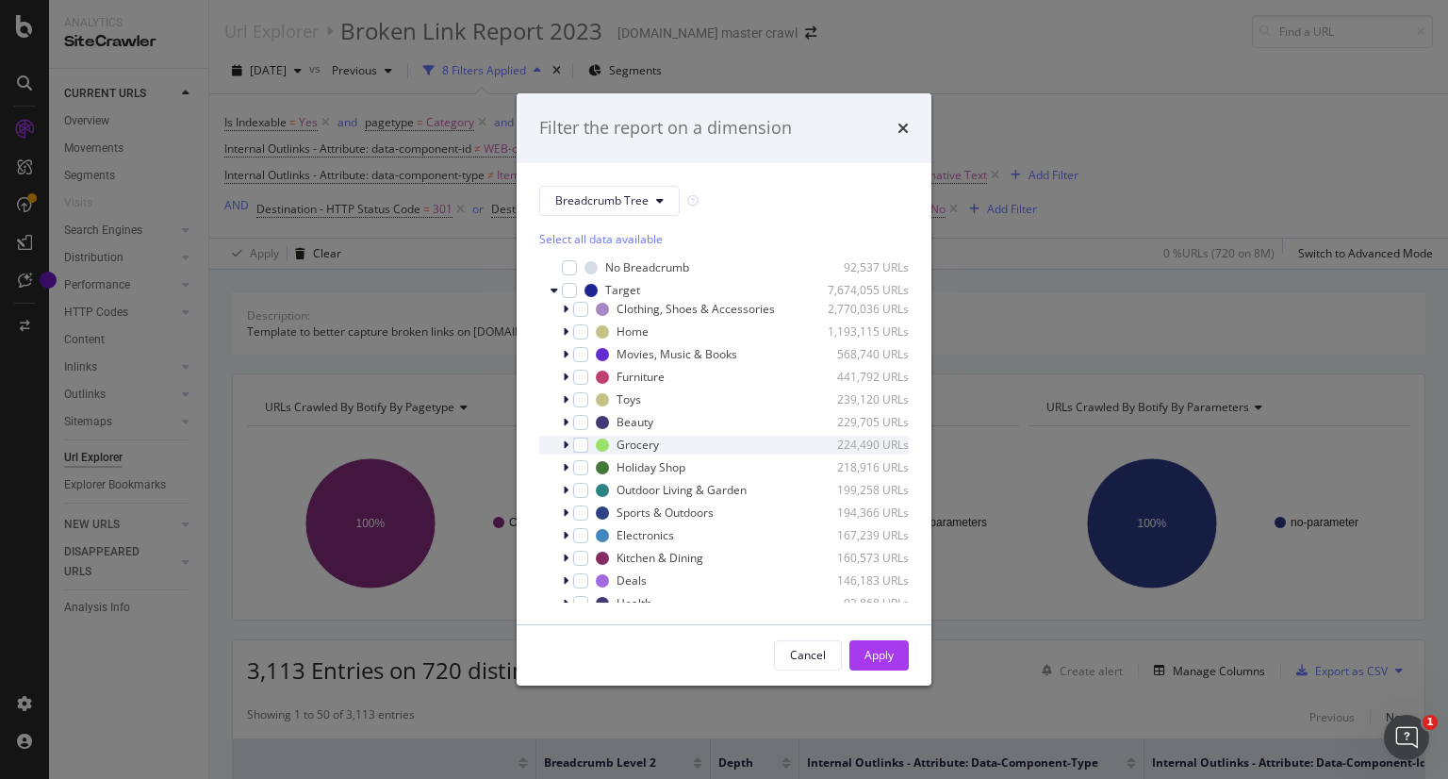
click at [562, 446] on div "modal" at bounding box center [567, 445] width 11 height 19
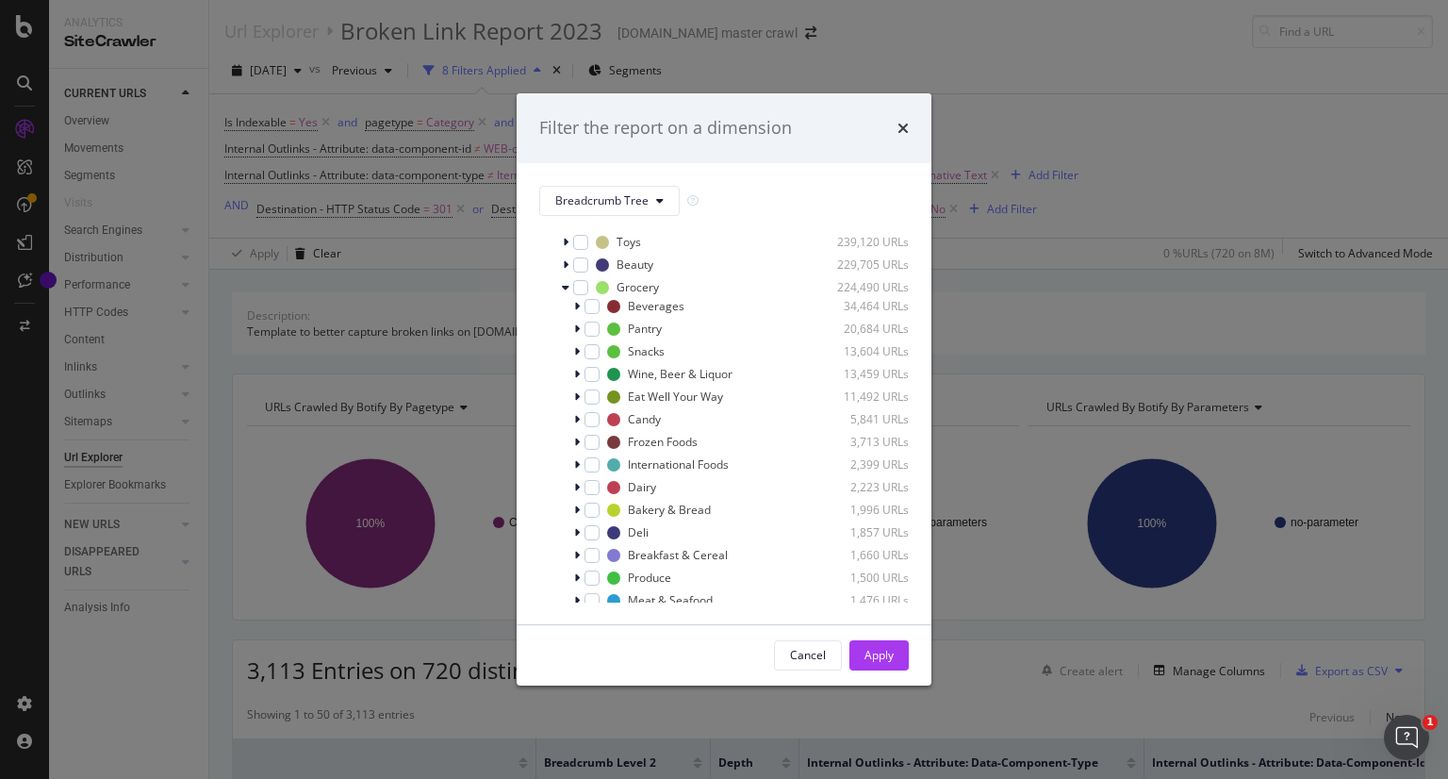
scroll to position [162, 0]
click at [591, 533] on div "modal" at bounding box center [592, 527] width 15 height 15
click at [901, 651] on button "Apply" at bounding box center [878, 655] width 59 height 30
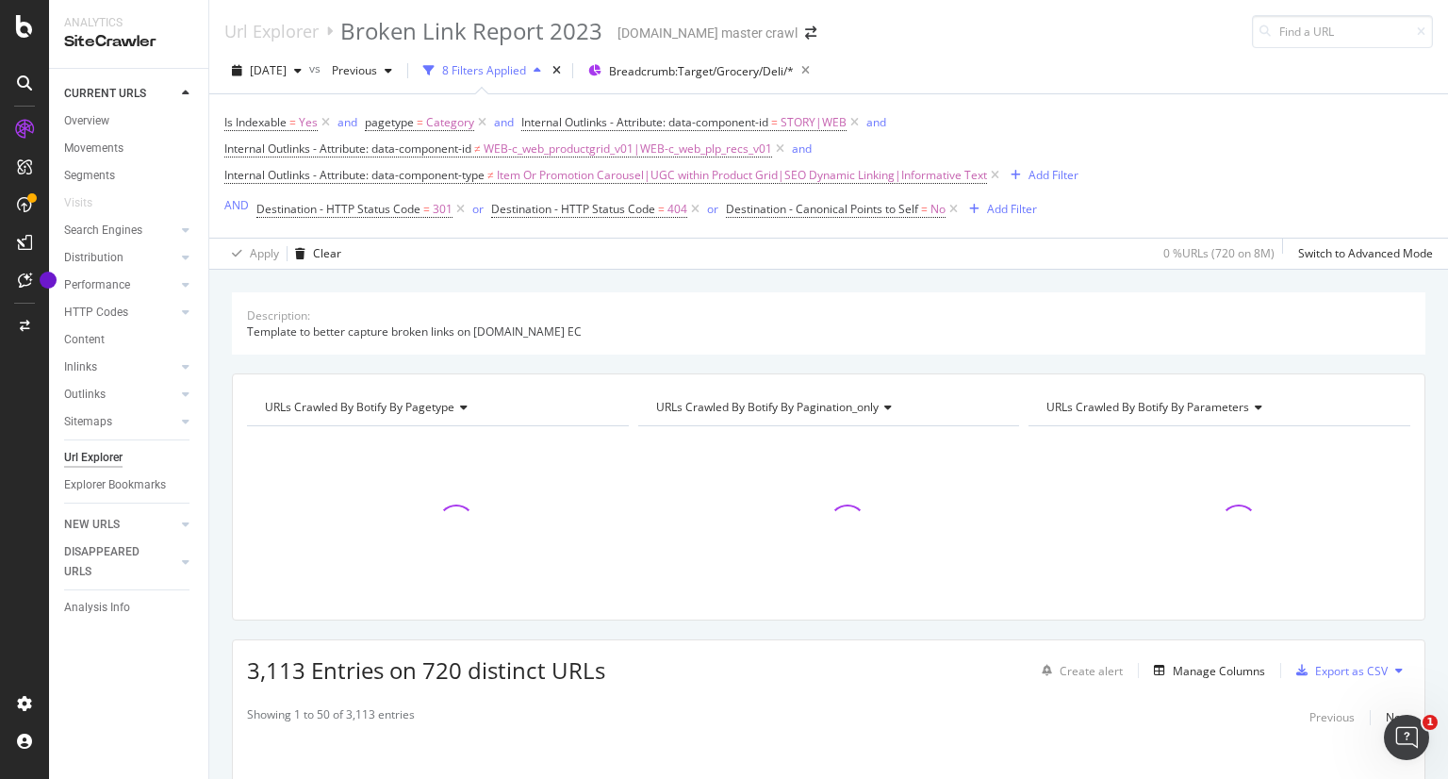
scroll to position [208, 0]
